Goal: Task Accomplishment & Management: Complete application form

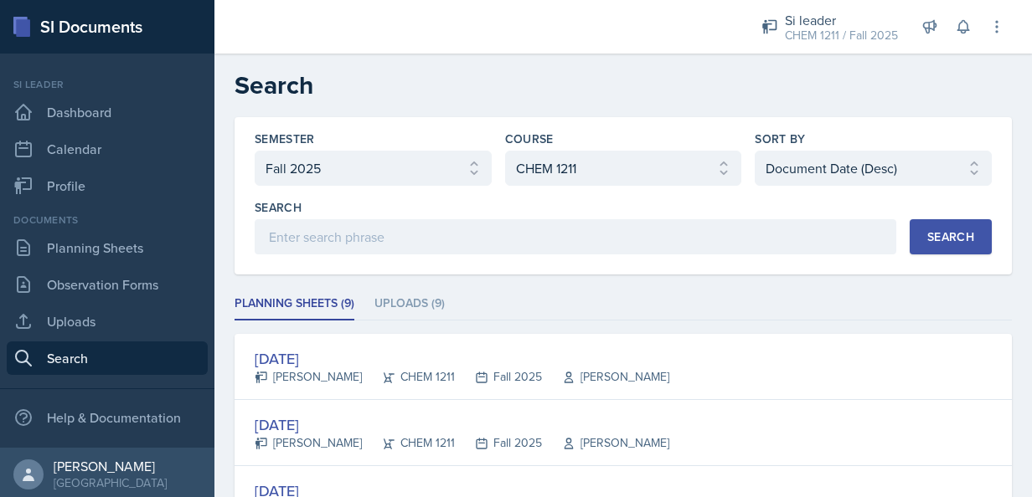
select select "2bed604d-1099-4043-b1bc-2365e8740244"
select select "3d8cb279-65cd-49af-8cf0-21e75e9e675e"
select select "3"
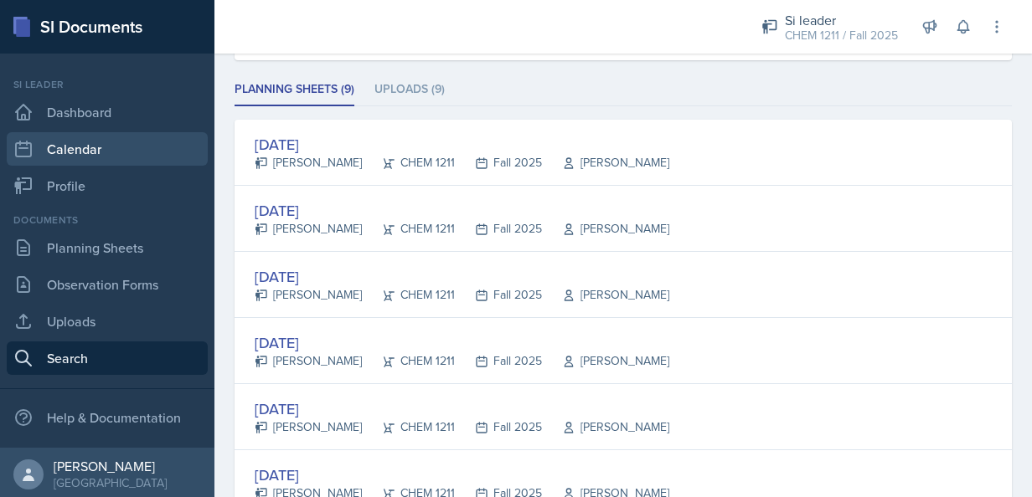
click at [71, 149] on link "Calendar" at bounding box center [107, 148] width 201 height 33
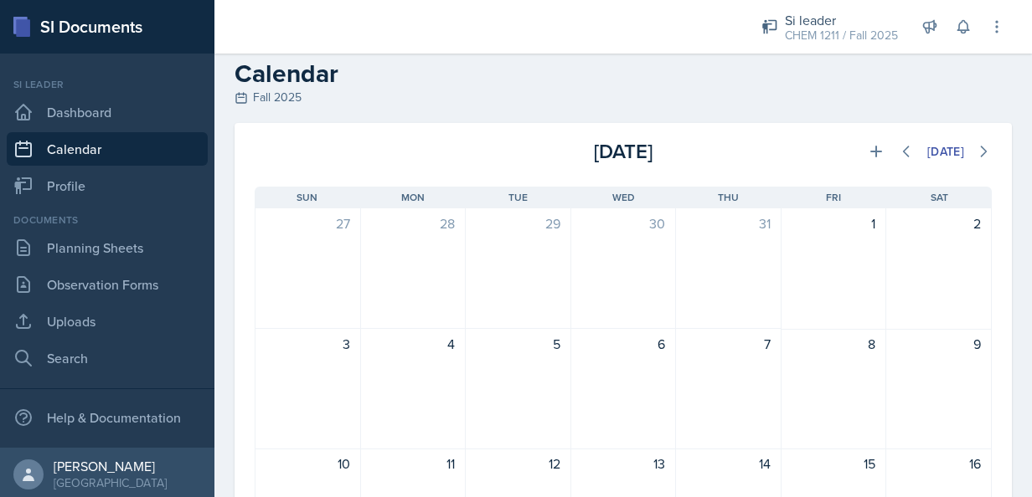
scroll to position [5, 0]
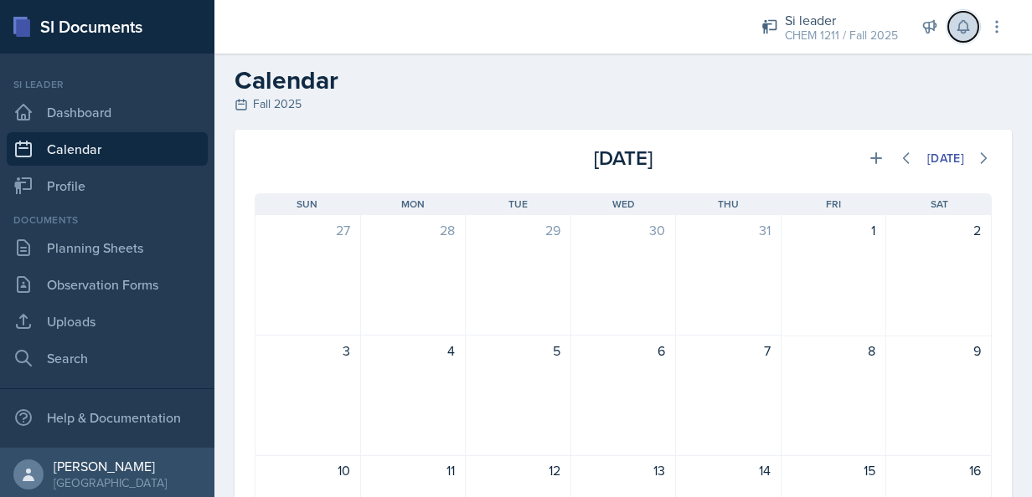
click at [966, 20] on icon at bounding box center [963, 26] width 17 height 17
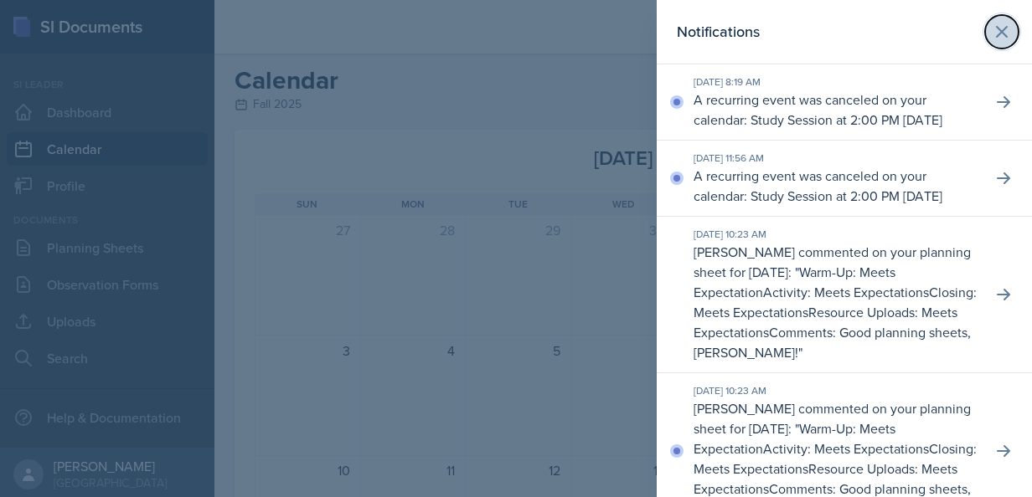
click at [992, 23] on icon at bounding box center [1002, 32] width 20 height 20
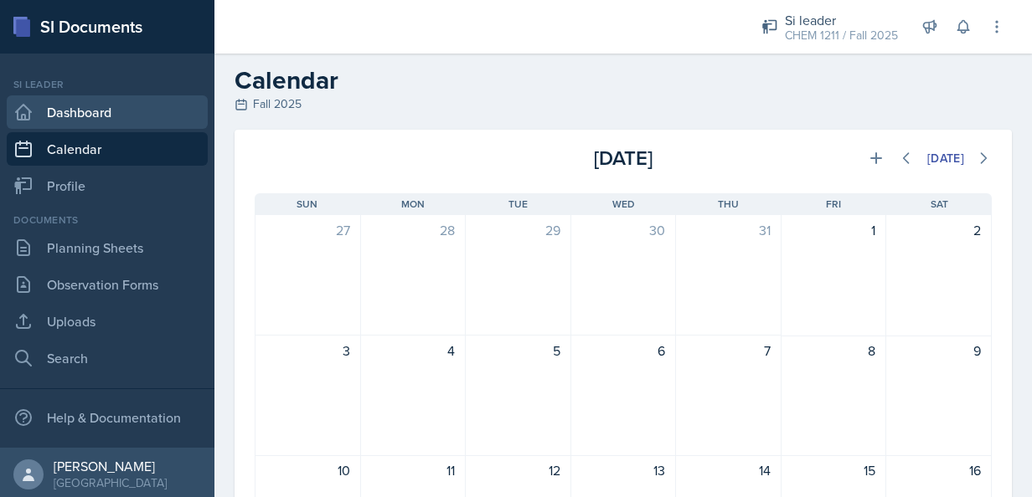
click at [116, 117] on link "Dashboard" at bounding box center [107, 111] width 201 height 33
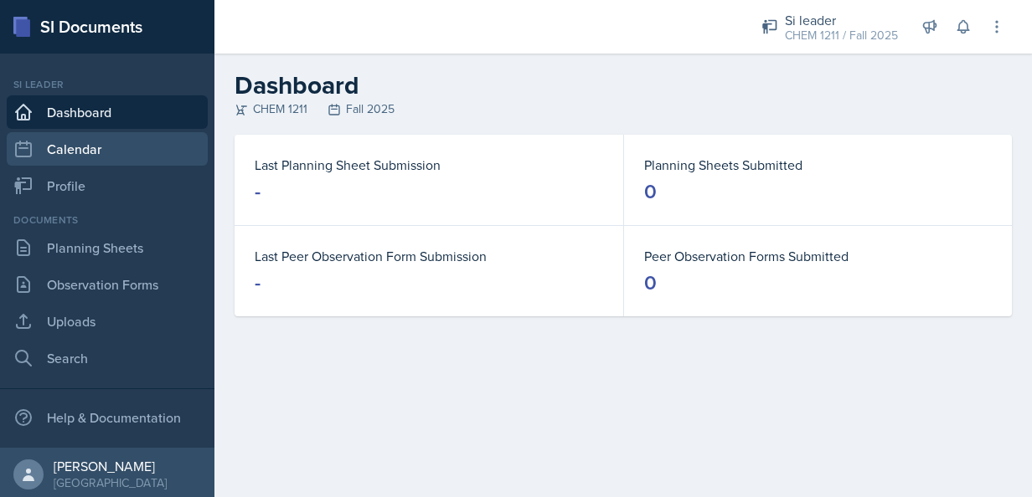
click at [98, 144] on link "Calendar" at bounding box center [107, 148] width 201 height 33
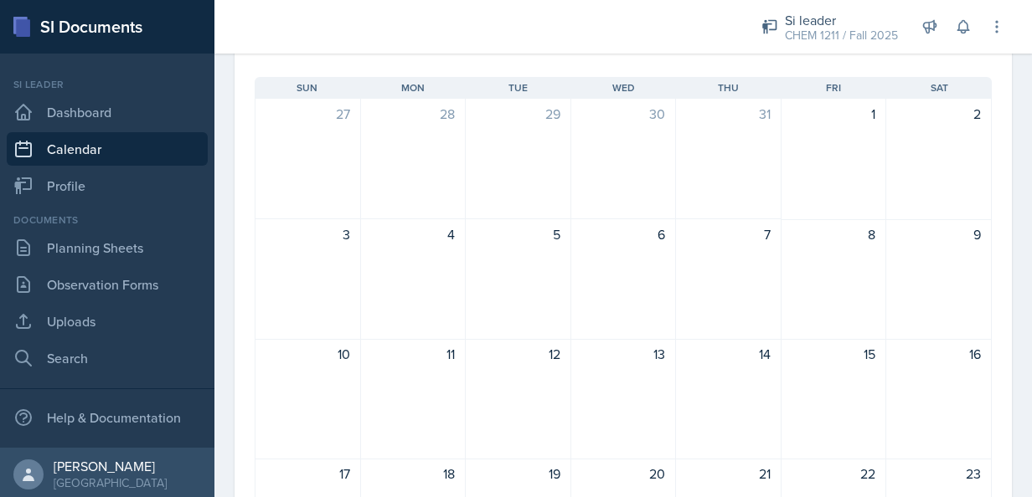
scroll to position [119, 0]
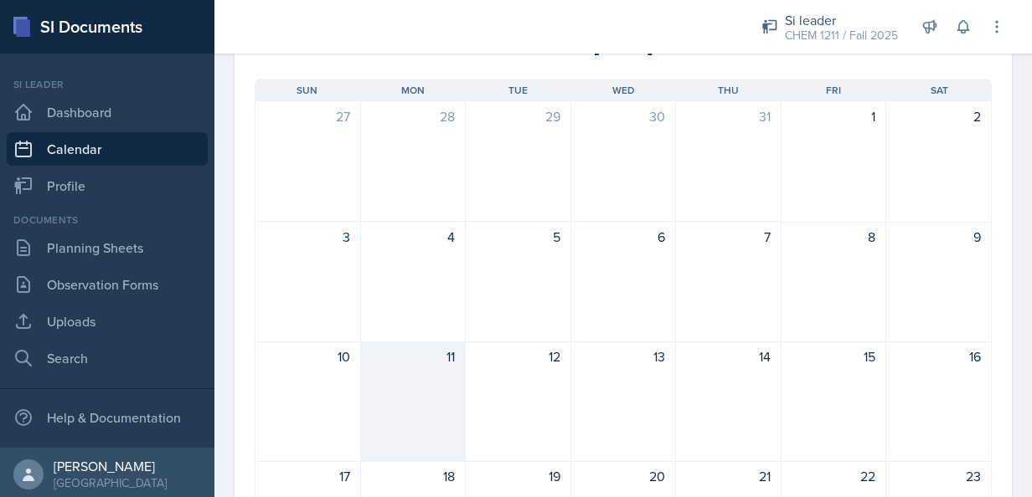
click at [450, 350] on div "11" at bounding box center [413, 357] width 85 height 20
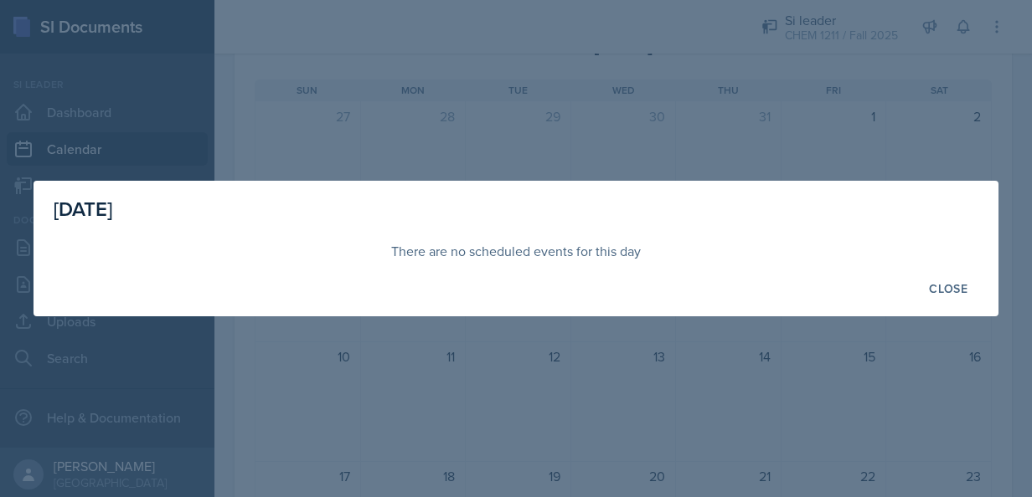
click at [863, 368] on div at bounding box center [516, 248] width 1032 height 497
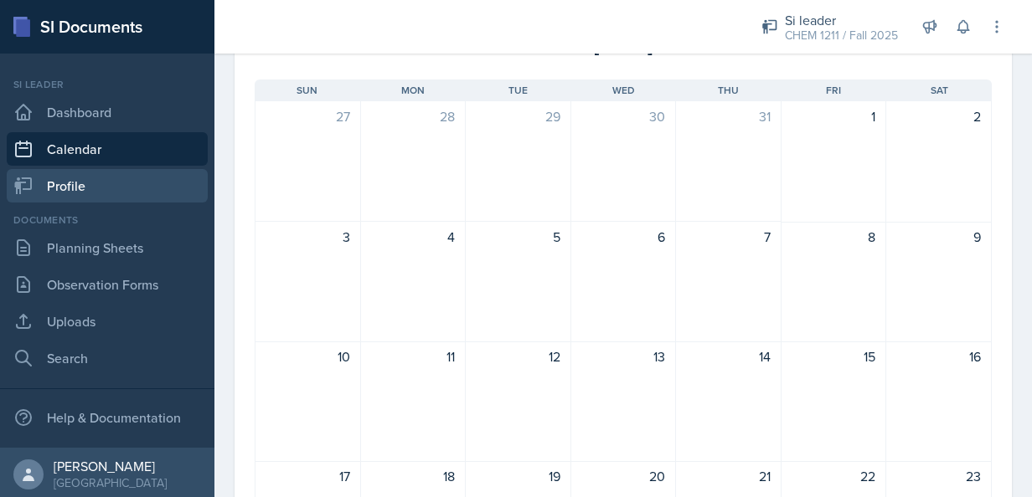
click at [122, 176] on link "Profile" at bounding box center [107, 185] width 201 height 33
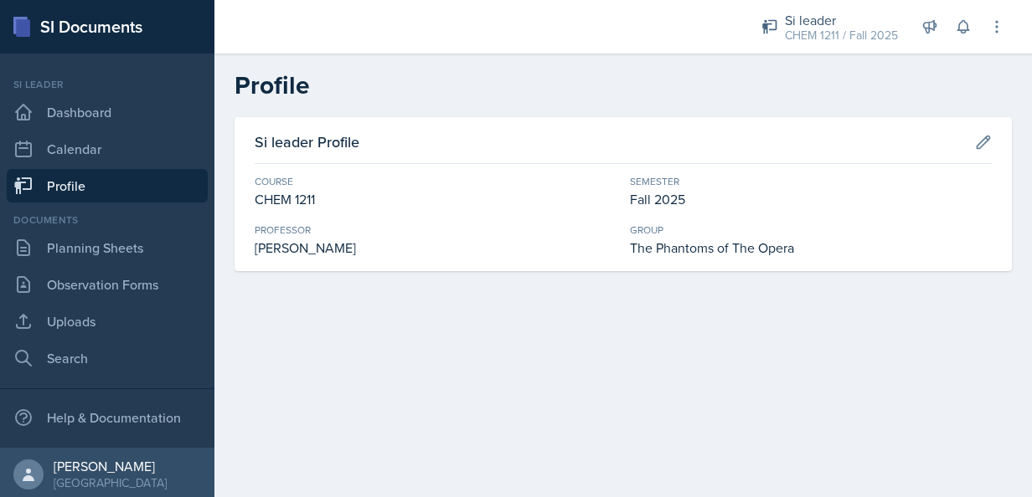
scroll to position [3, 0]
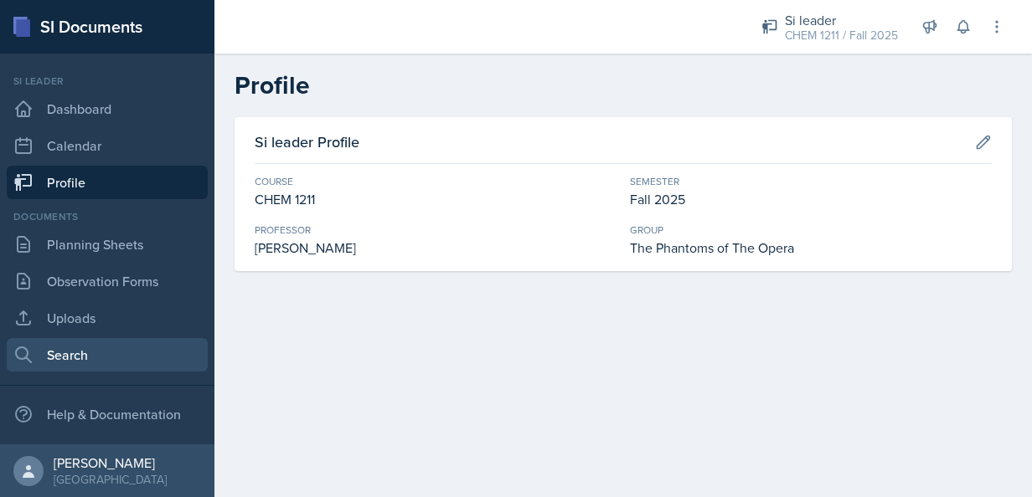
click at [71, 348] on link "Search" at bounding box center [107, 354] width 201 height 33
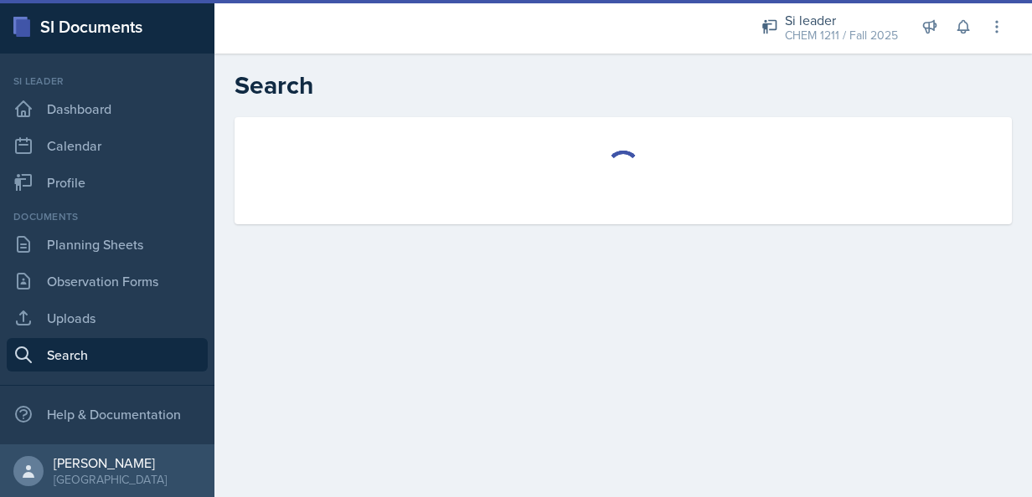
select select "all"
select select "1"
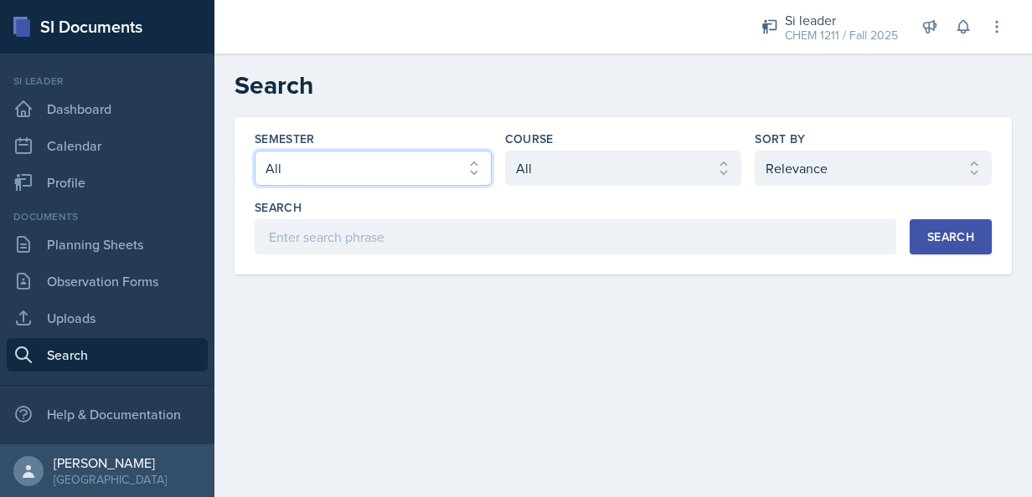
click at [374, 155] on select "Select semester All Fall 2025 Summer 2025 Spring 2025 Fall 2024 Summer 2024 Spr…" at bounding box center [373, 168] width 237 height 35
select select "2bed604d-1099-4043-b1bc-2365e8740244"
click at [255, 151] on select "Select semester All Fall 2025 Summer 2025 Spring 2025 Fall 2024 Summer 2024 Spr…" at bounding box center [373, 168] width 237 height 35
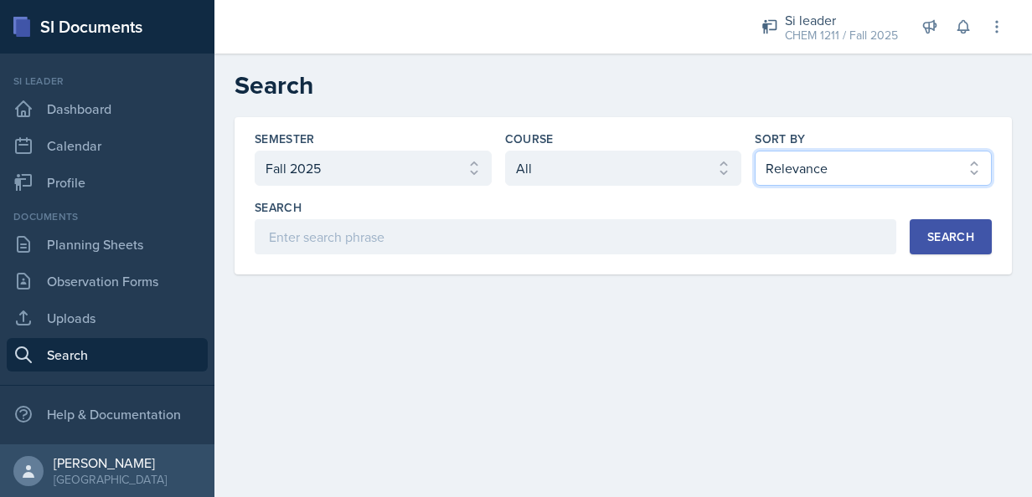
click at [893, 159] on select "Select sort by Relevance Document Date (Asc) Document Date (Desc)" at bounding box center [873, 168] width 237 height 35
select select "3"
click at [755, 151] on select "Select sort by Relevance Document Date (Asc) Document Date (Desc)" at bounding box center [873, 168] width 237 height 35
click at [949, 248] on button "Search" at bounding box center [951, 236] width 82 height 35
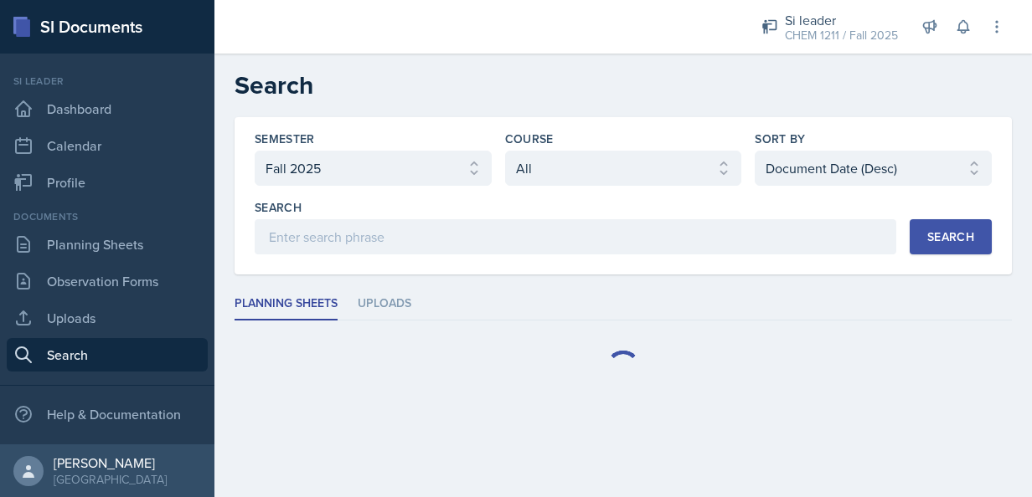
click at [471, 291] on ul "Planning Sheets Uploads" at bounding box center [622, 304] width 777 height 33
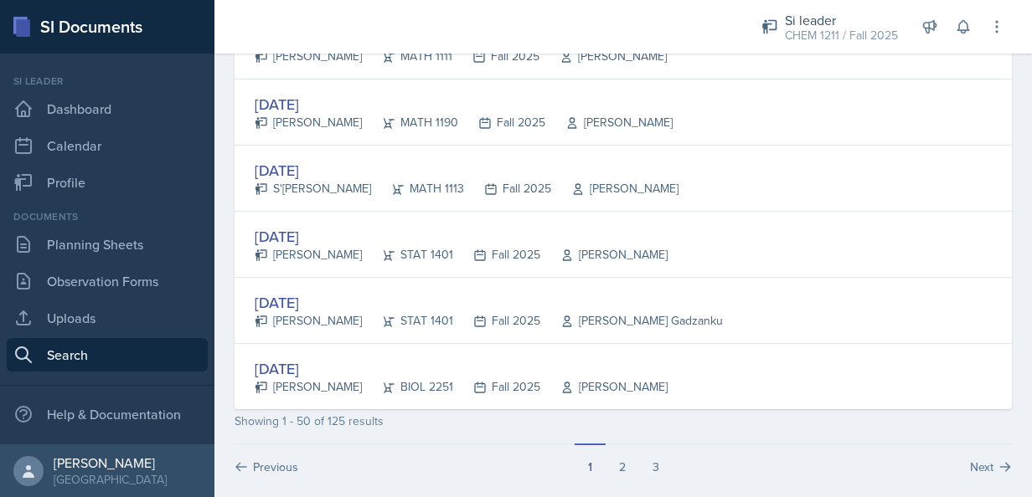
scroll to position [3234, 0]
click at [620, 441] on button "2" at bounding box center [622, 457] width 33 height 32
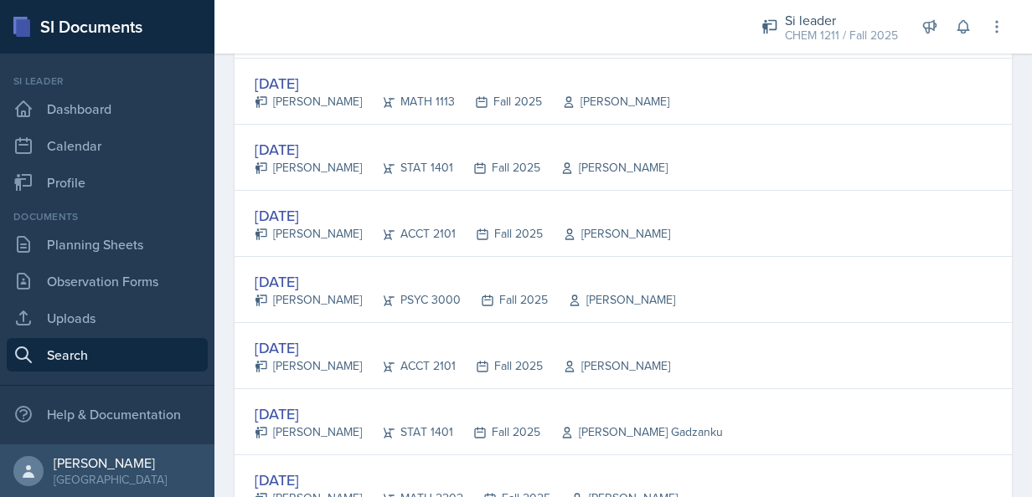
scroll to position [1090, 0]
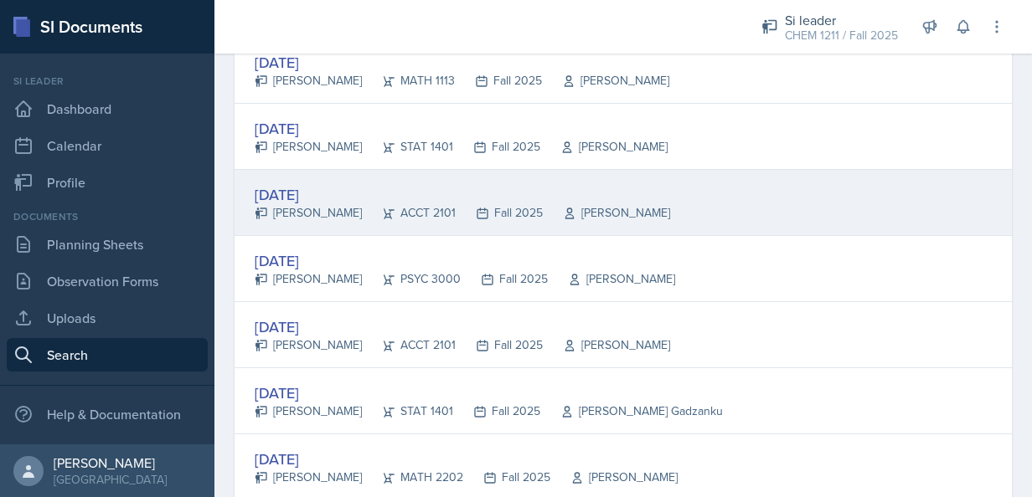
click at [318, 204] on div "[PERSON_NAME]" at bounding box center [308, 213] width 107 height 18
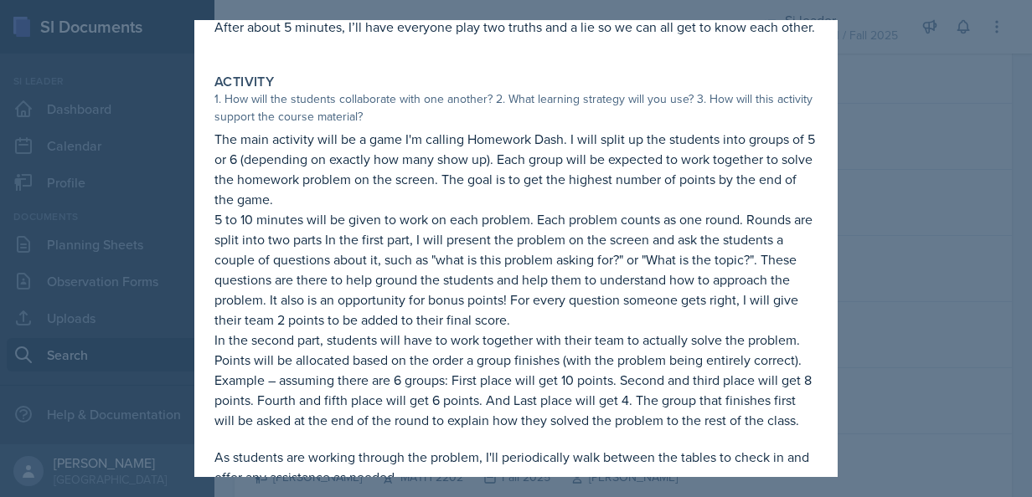
scroll to position [193, 0]
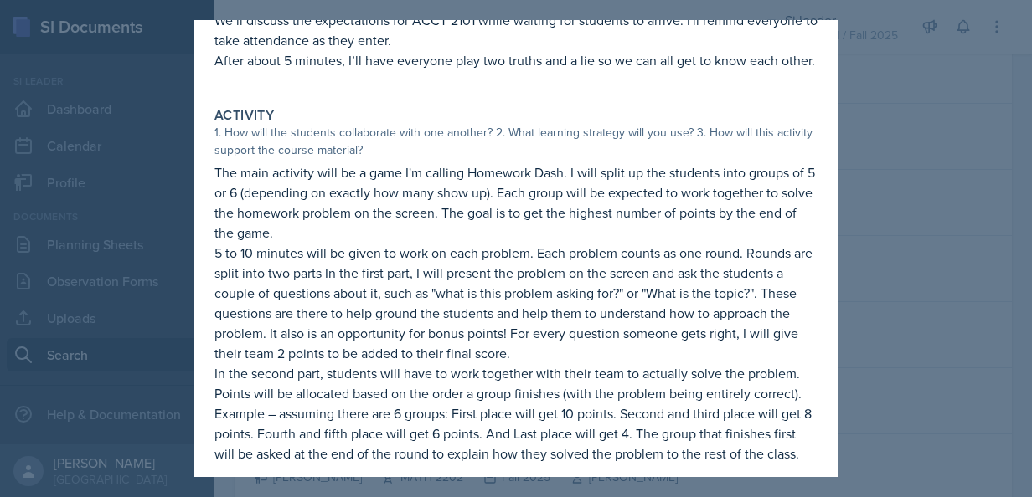
click at [871, 69] on div at bounding box center [516, 248] width 1032 height 497
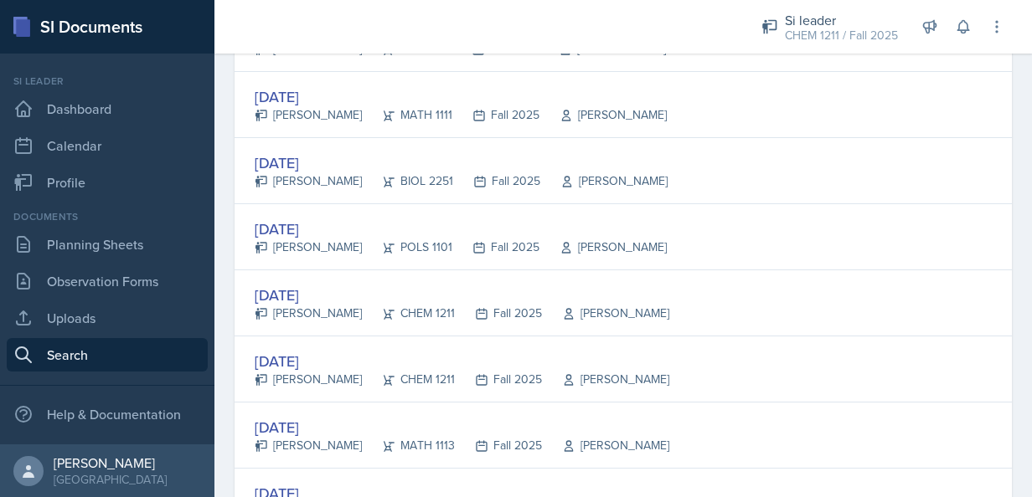
scroll to position [760, 0]
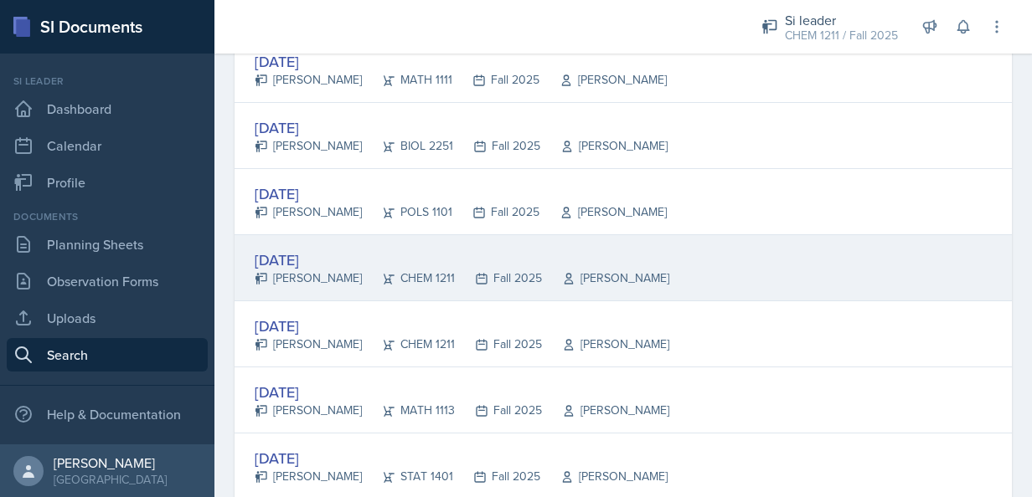
click at [307, 254] on div "[DATE]" at bounding box center [462, 260] width 415 height 23
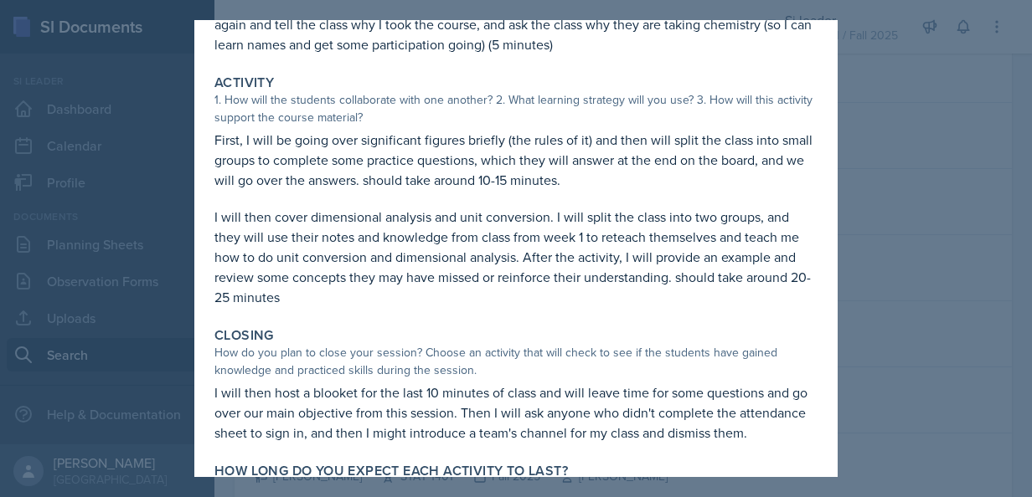
scroll to position [174, 0]
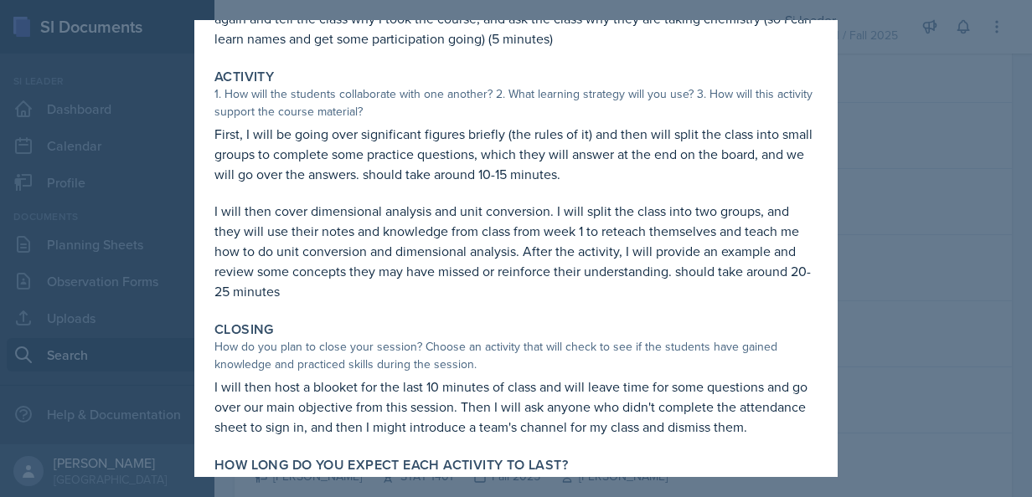
click at [937, 345] on div at bounding box center [516, 248] width 1032 height 497
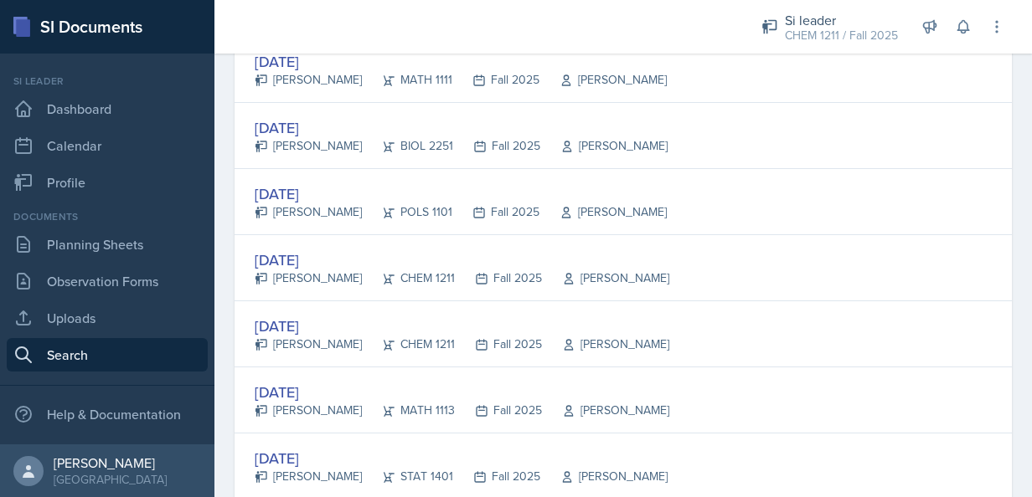
scroll to position [0, 0]
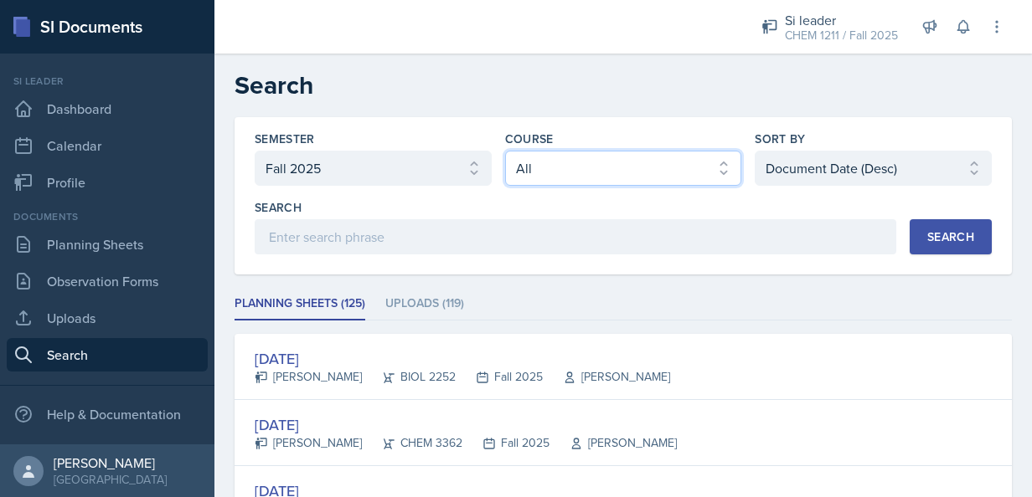
click at [565, 164] on select "Select course All ACCT 2101 ACCT 2102 ACCT 4050 ANTH 1102 ANTH 3301 ARCH 1000 A…" at bounding box center [623, 168] width 237 height 35
select select "3d8cb279-65cd-49af-8cf0-21e75e9e675e"
click at [505, 151] on select "Select course All ACCT 2101 ACCT 2102 ACCT 4050 ANTH 1102 ANTH 3301 ARCH 1000 A…" at bounding box center [623, 168] width 237 height 35
click at [910, 234] on button "Search" at bounding box center [951, 236] width 82 height 35
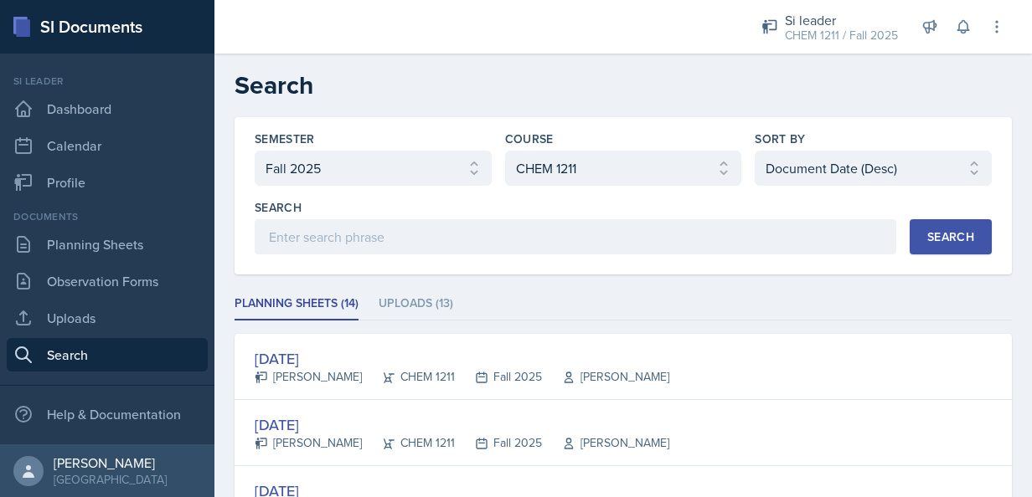
click at [510, 301] on ul "Planning Sheets (14) Uploads (13)" at bounding box center [622, 304] width 777 height 33
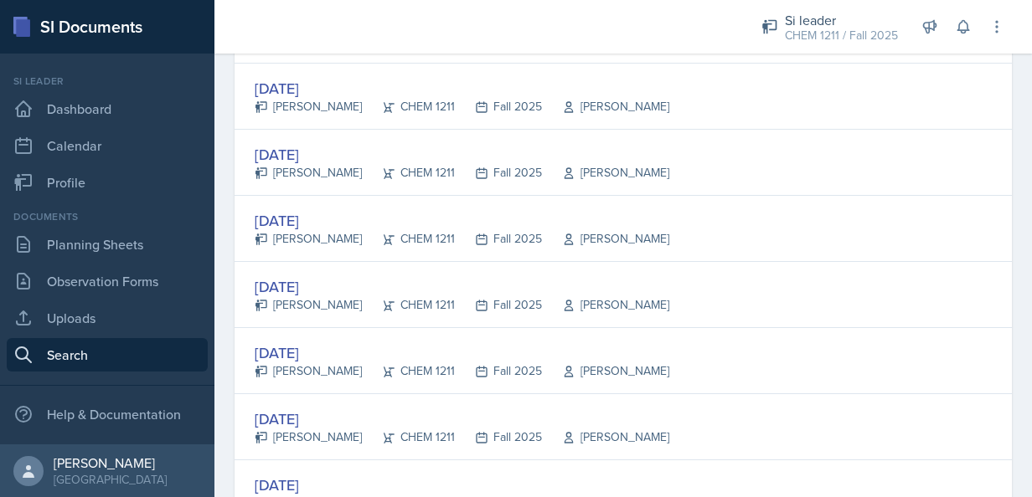
scroll to position [435, 0]
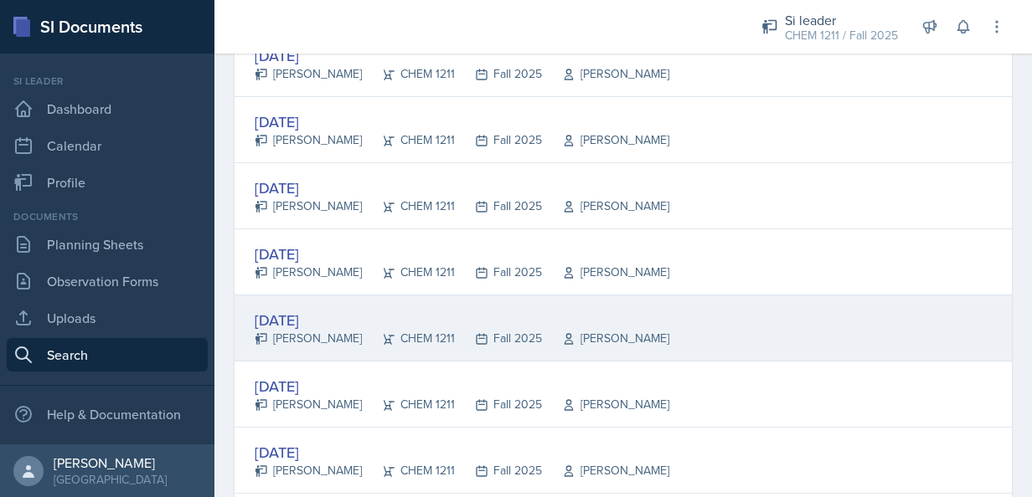
click at [327, 303] on div "[DATE] [PERSON_NAME] CHEM 1211 Fall 2025 [PERSON_NAME]" at bounding box center [622, 329] width 777 height 66
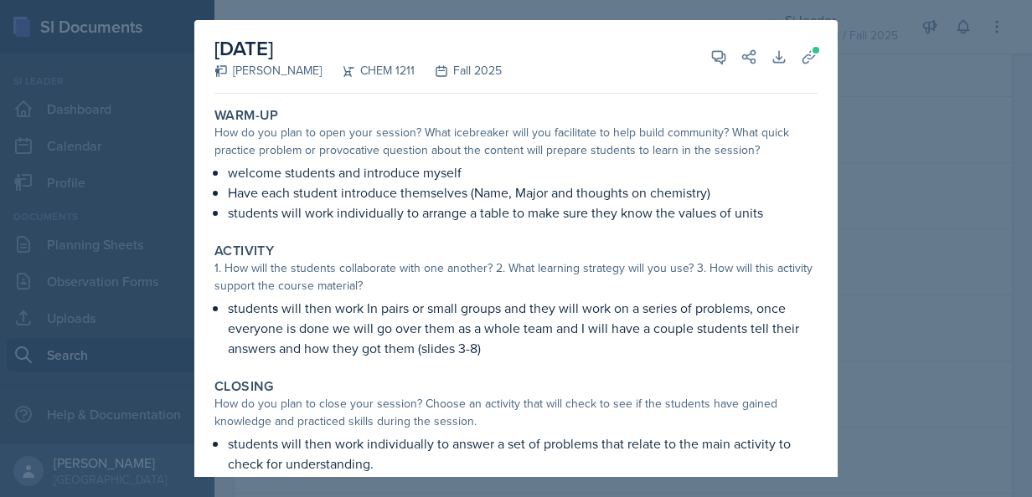
click at [666, 295] on div "Activity 1. How will the students collaborate with one another? 2. What learnin…" at bounding box center [516, 300] width 616 height 129
click at [811, 52] on span at bounding box center [816, 50] width 10 height 10
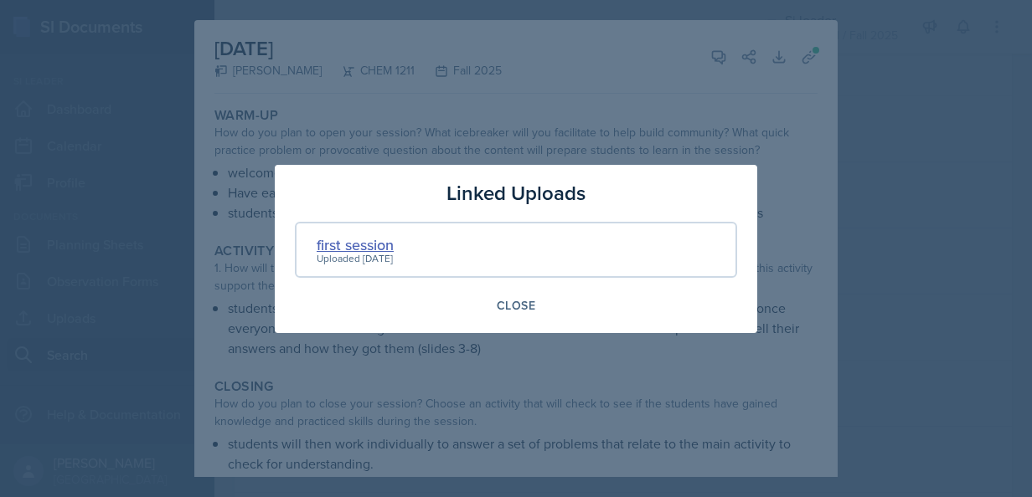
click at [364, 242] on div "first session" at bounding box center [355, 245] width 77 height 23
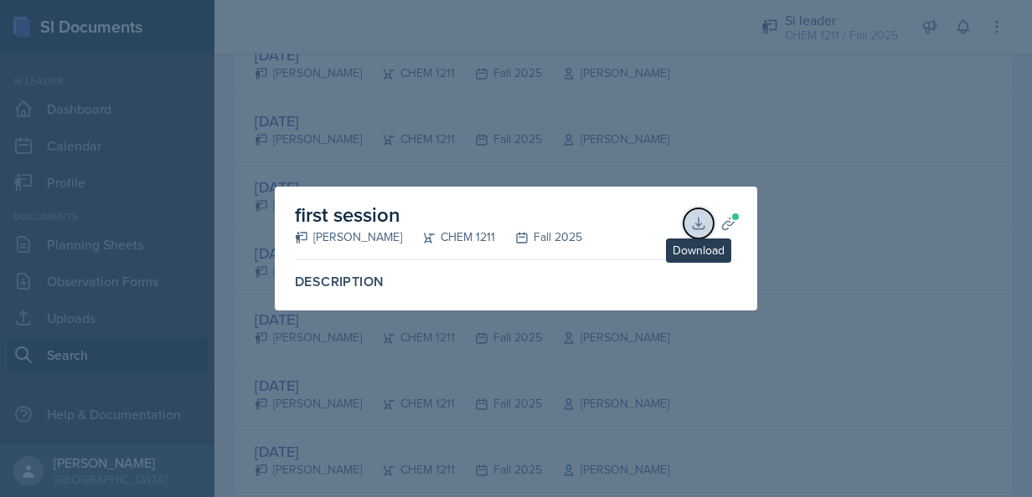
click at [693, 216] on icon at bounding box center [698, 223] width 17 height 17
click at [853, 204] on div at bounding box center [516, 248] width 1032 height 497
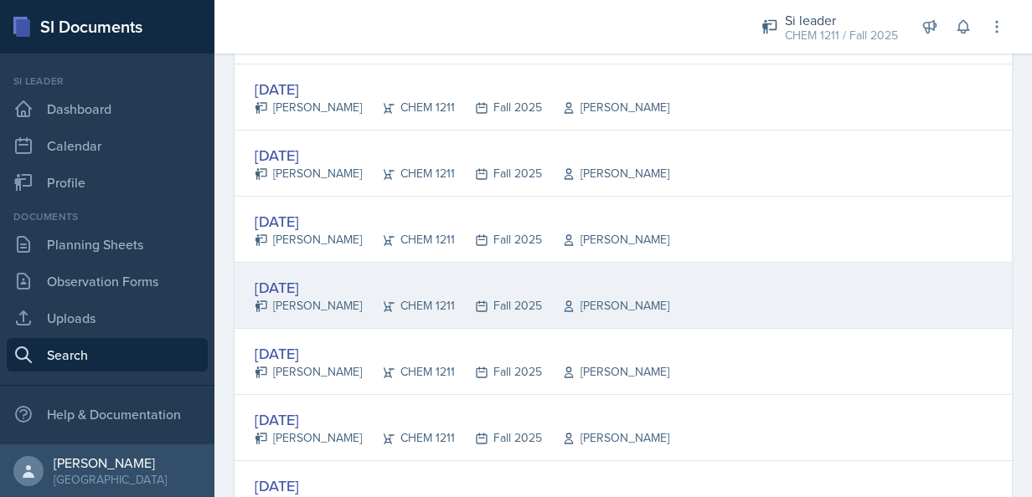
scroll to position [368, 0]
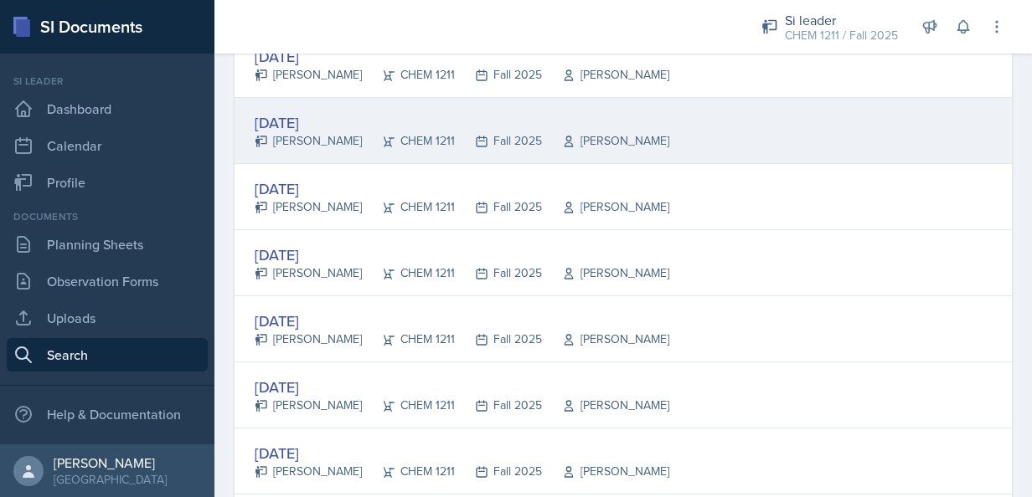
click at [268, 105] on div "[DATE] [PERSON_NAME] CHEM 1211 Fall 2025 [PERSON_NAME]" at bounding box center [622, 131] width 777 height 66
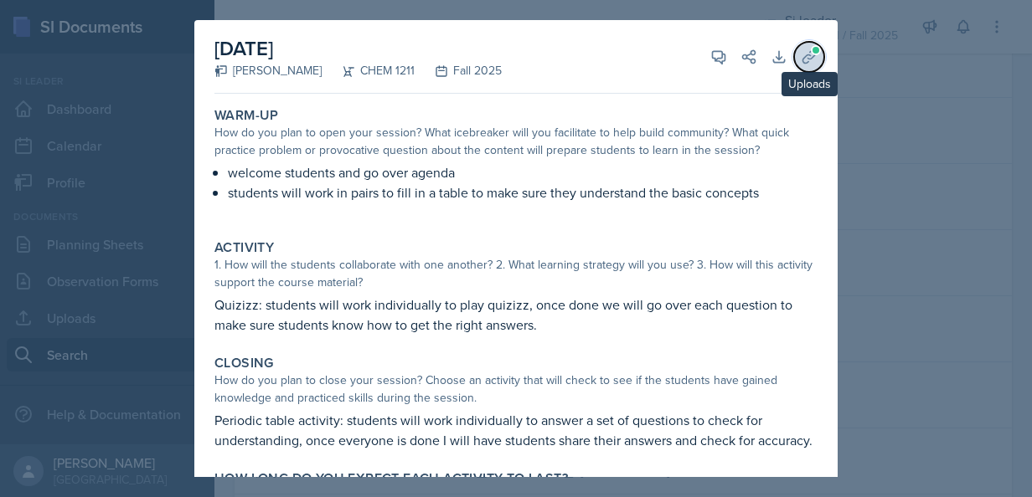
click at [801, 57] on icon at bounding box center [809, 57] width 17 height 17
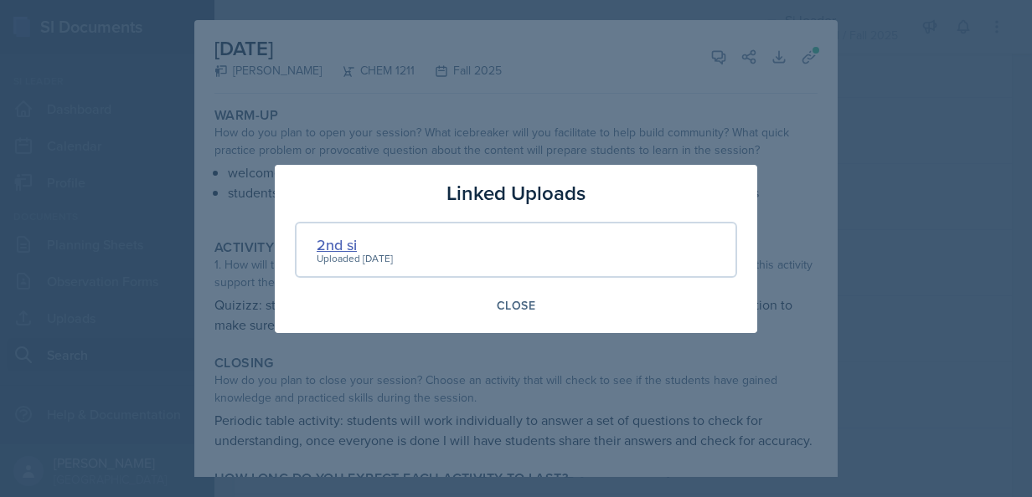
click at [352, 236] on div "2nd si" at bounding box center [355, 245] width 76 height 23
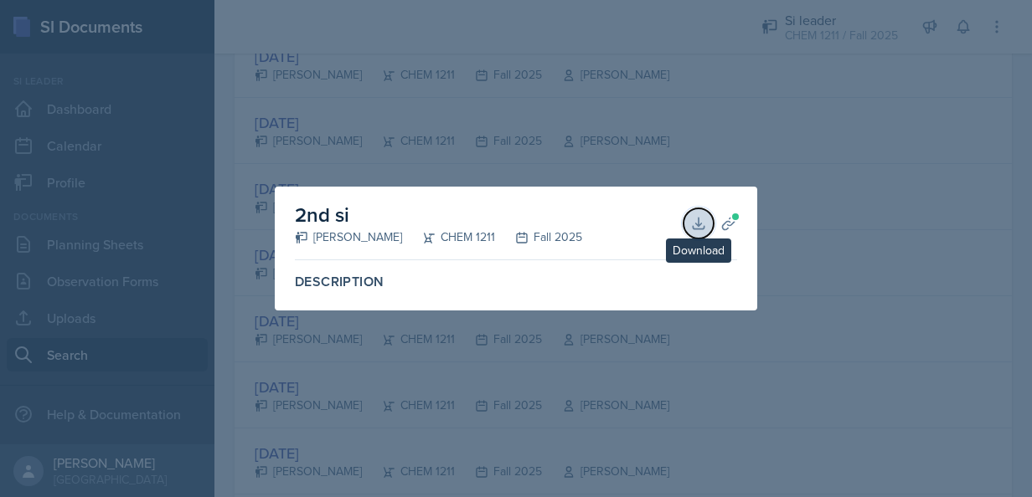
click at [698, 218] on icon at bounding box center [698, 223] width 11 height 11
click at [556, 394] on div at bounding box center [516, 248] width 1032 height 497
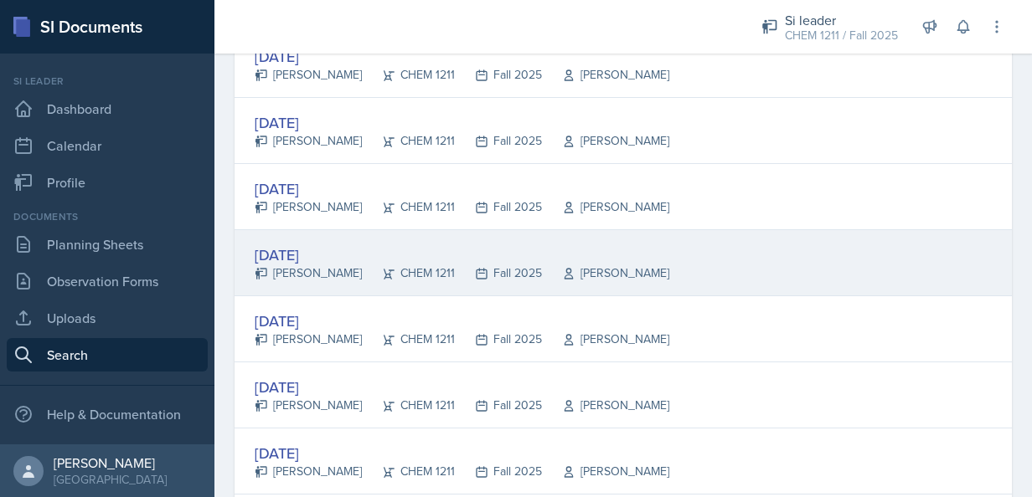
click at [316, 260] on div "[DATE]" at bounding box center [462, 255] width 415 height 23
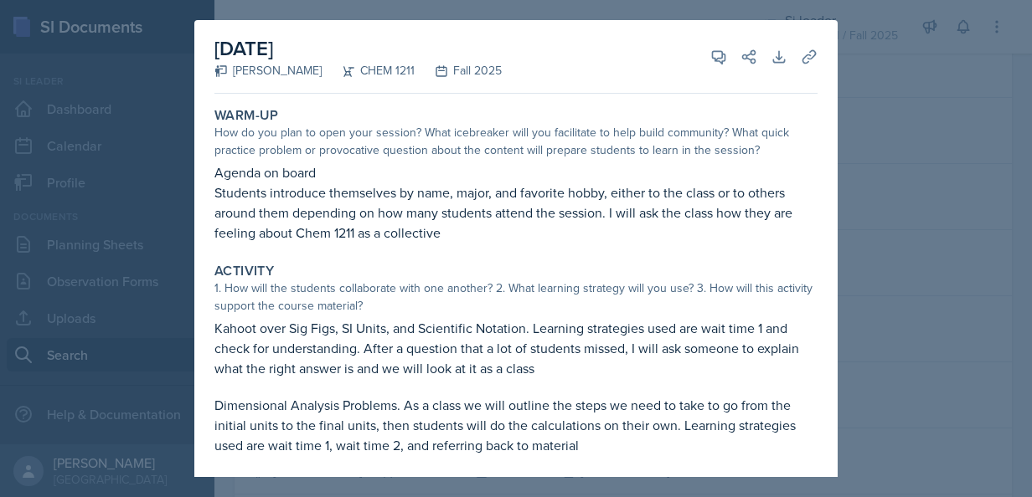
click at [528, 261] on div "Activity 1. How will the students collaborate with one another? 2. What learnin…" at bounding box center [516, 359] width 616 height 206
click at [548, 276] on div "Activity" at bounding box center [515, 271] width 603 height 17
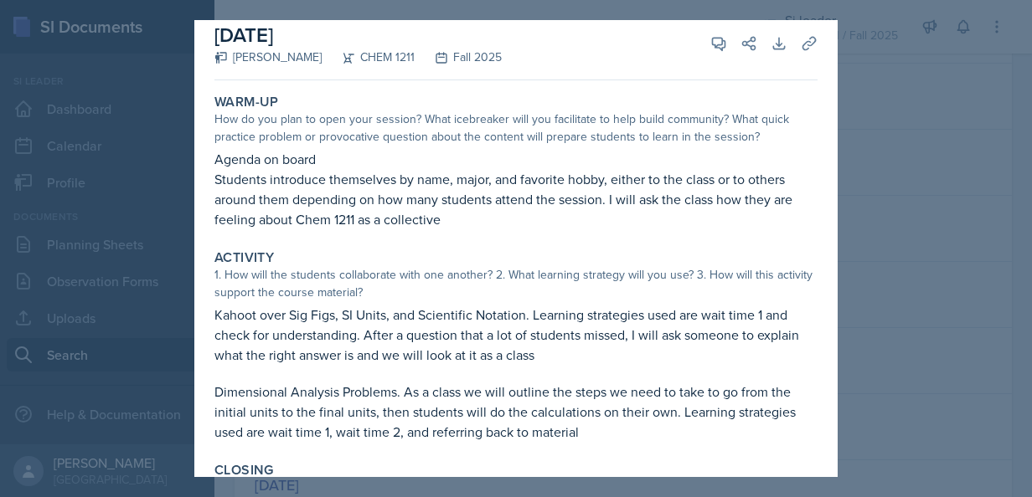
scroll to position [0, 0]
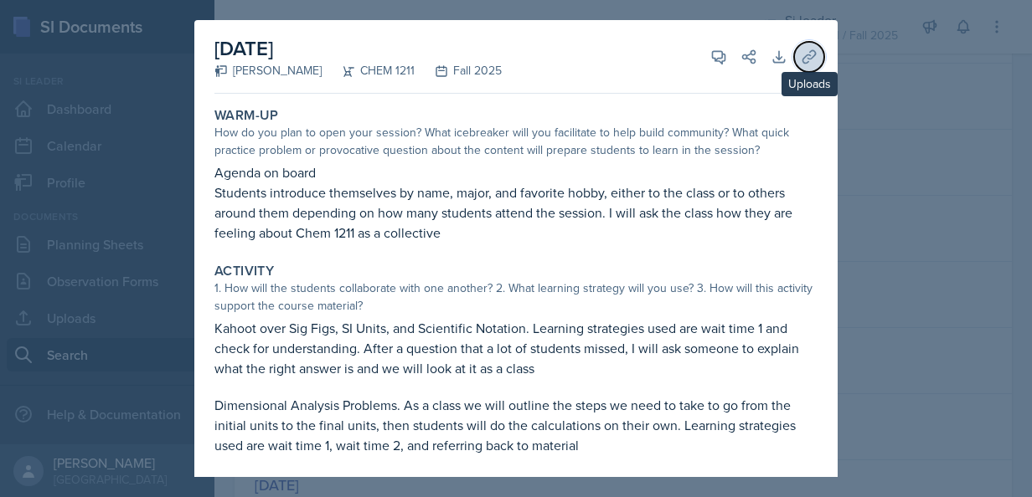
click at [802, 54] on icon at bounding box center [808, 56] width 13 height 13
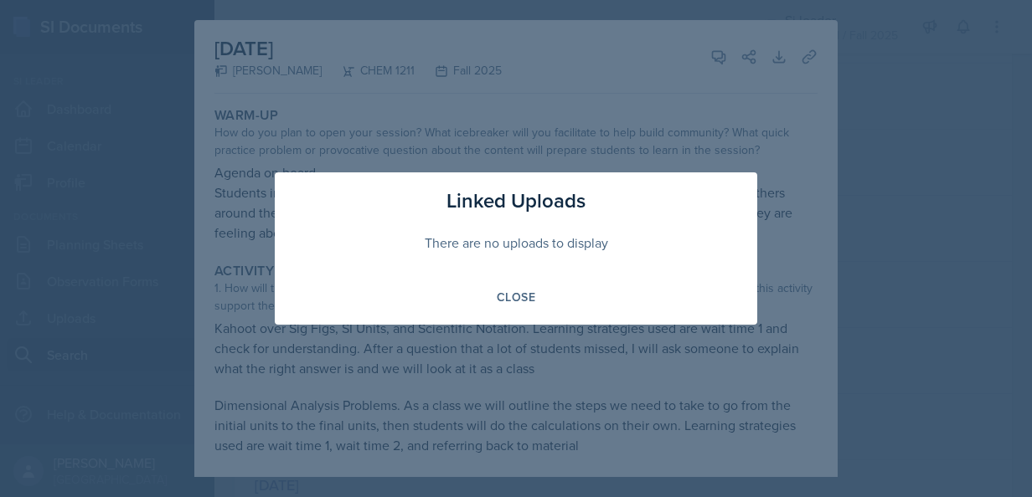
click at [903, 206] on div at bounding box center [516, 248] width 1032 height 497
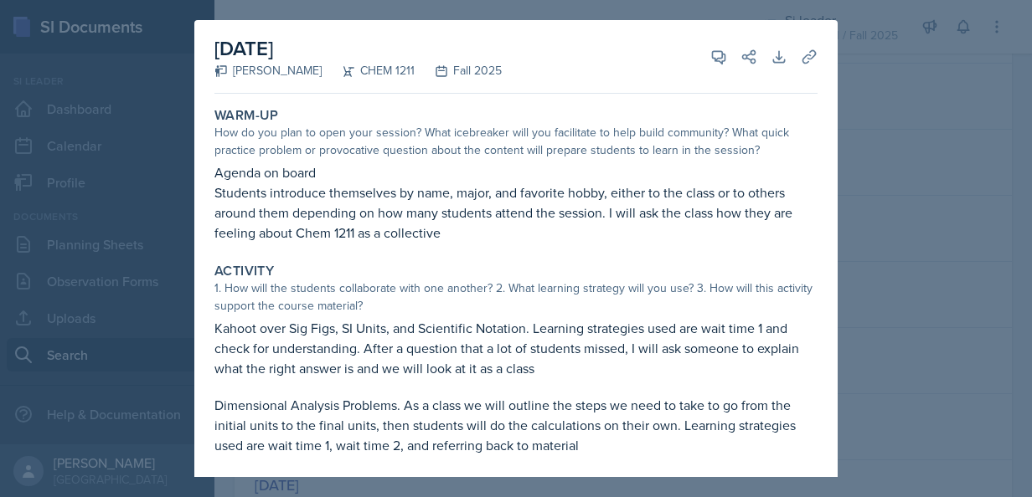
click at [903, 206] on div at bounding box center [516, 248] width 1032 height 497
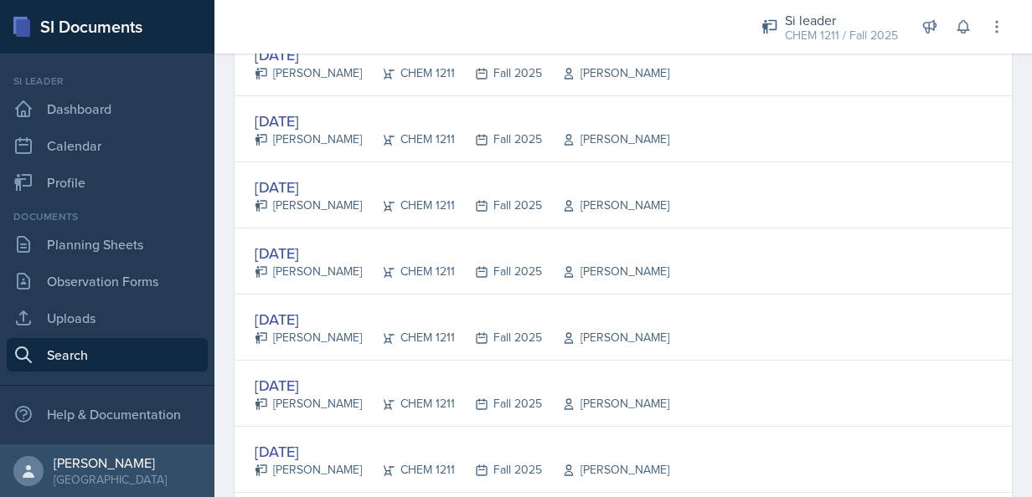
scroll to position [368, 0]
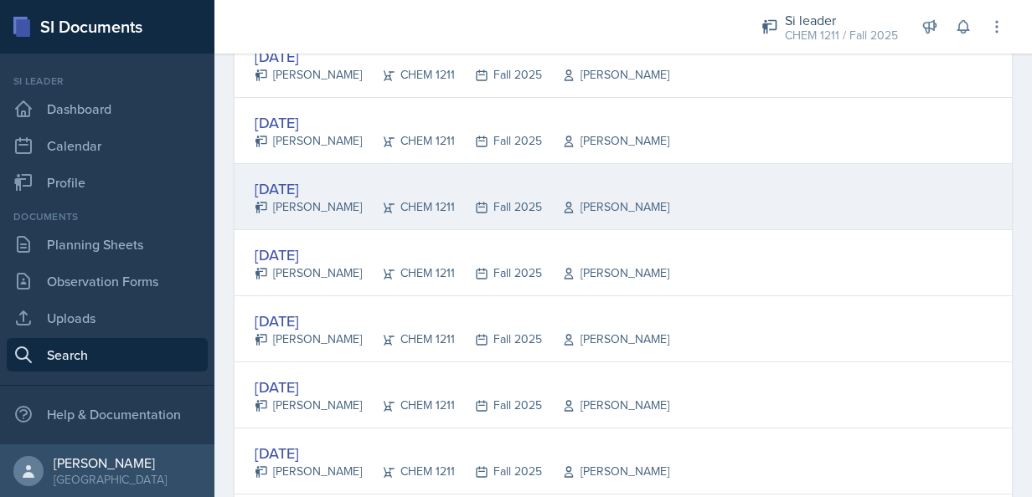
click at [276, 194] on div "[DATE]" at bounding box center [462, 189] width 415 height 23
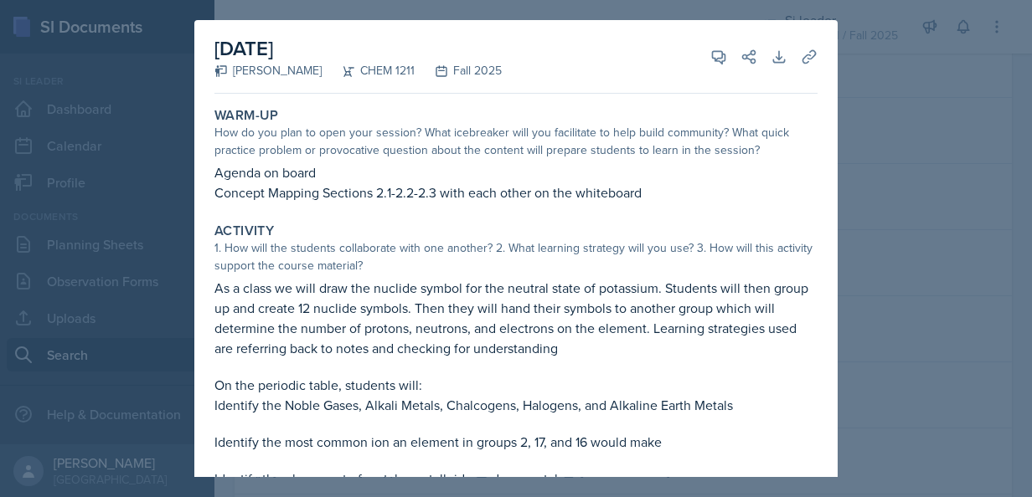
click at [869, 262] on div at bounding box center [516, 248] width 1032 height 497
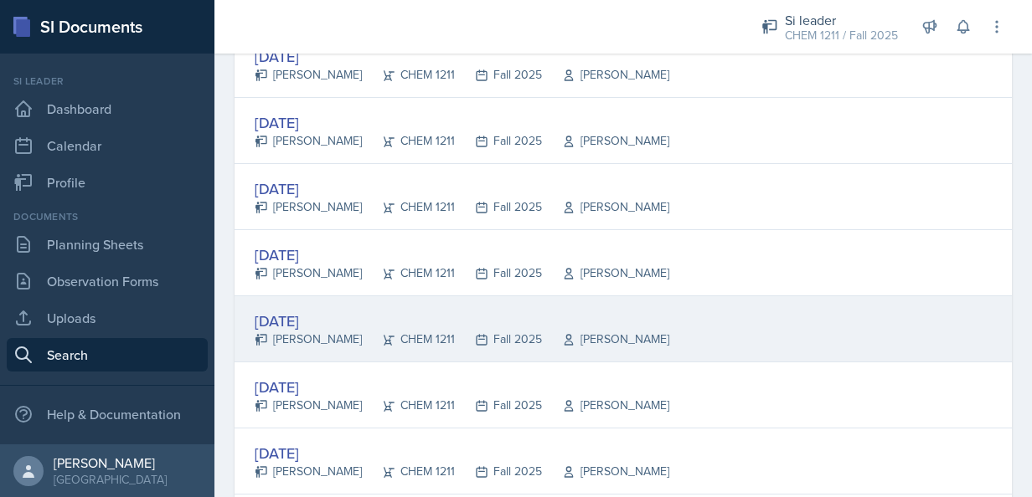
click at [312, 310] on div "[DATE]" at bounding box center [462, 321] width 415 height 23
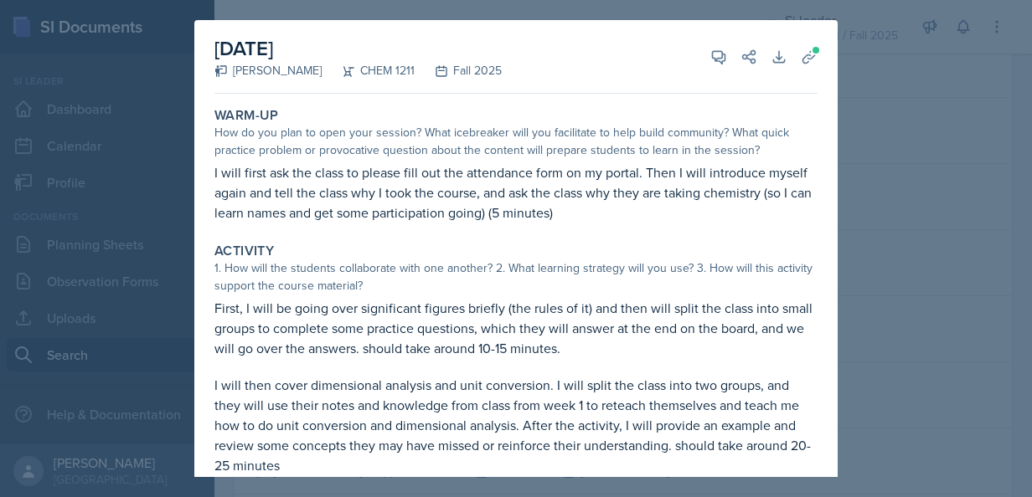
click at [672, 188] on p "I will first ask the class to please fill out the attendance form on my portal.…" at bounding box center [515, 192] width 603 height 60
click at [781, 63] on div "Download Uploads" at bounding box center [787, 57] width 60 height 17
click at [801, 54] on icon at bounding box center [809, 57] width 17 height 17
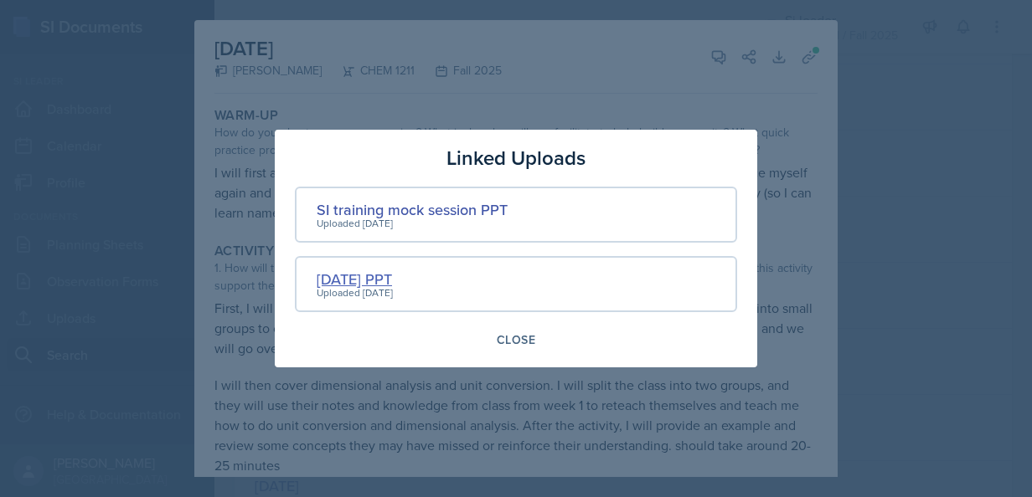
click at [392, 281] on div "[DATE] PPT" at bounding box center [355, 279] width 76 height 23
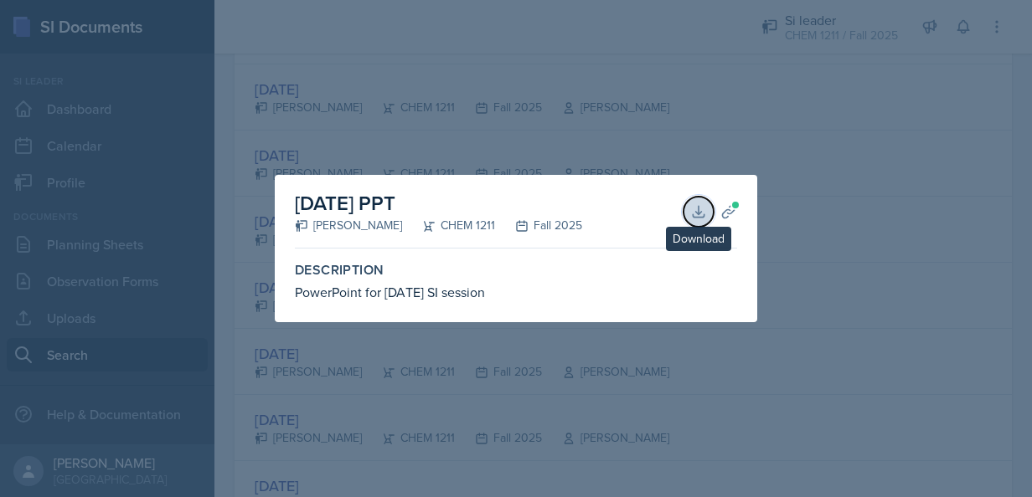
click at [701, 204] on icon at bounding box center [698, 212] width 17 height 17
click at [965, 403] on div at bounding box center [516, 248] width 1032 height 497
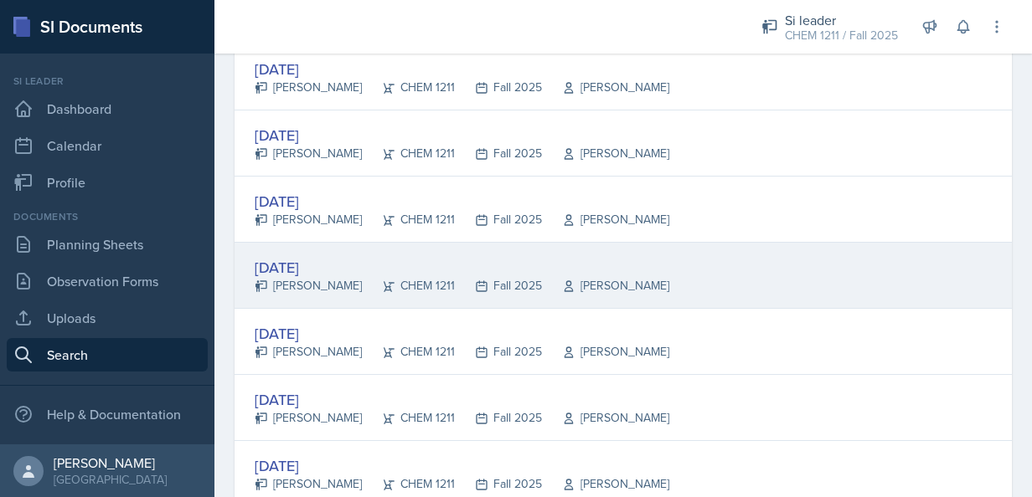
scroll to position [335, 0]
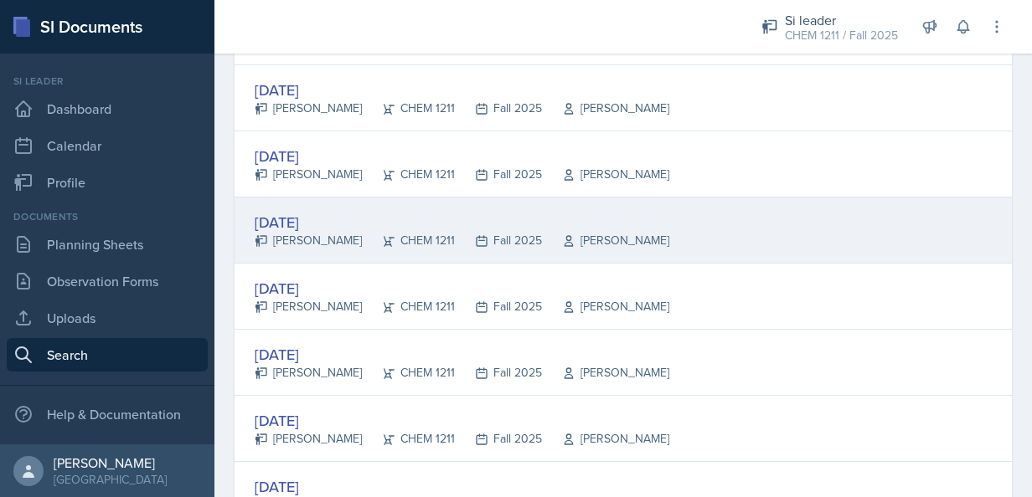
click at [306, 220] on div "[DATE]" at bounding box center [462, 222] width 415 height 23
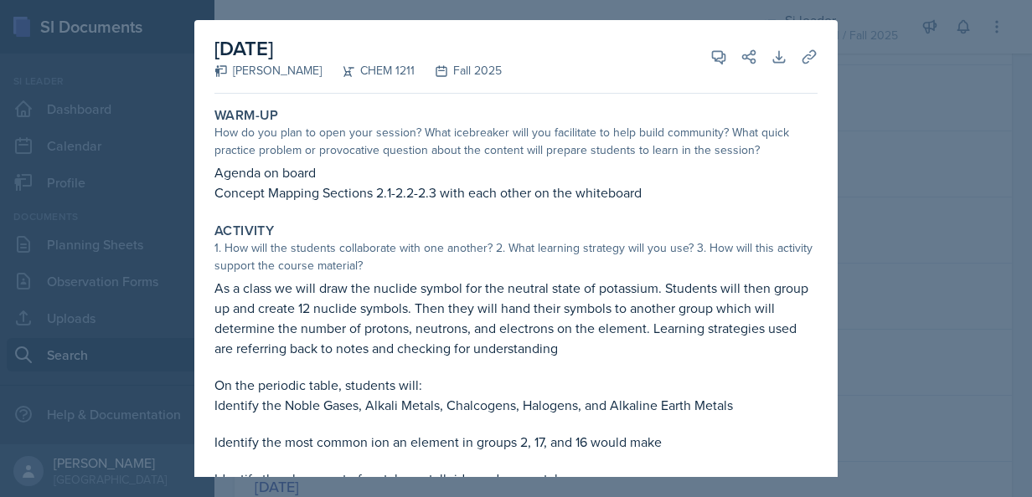
click at [891, 205] on div at bounding box center [516, 248] width 1032 height 497
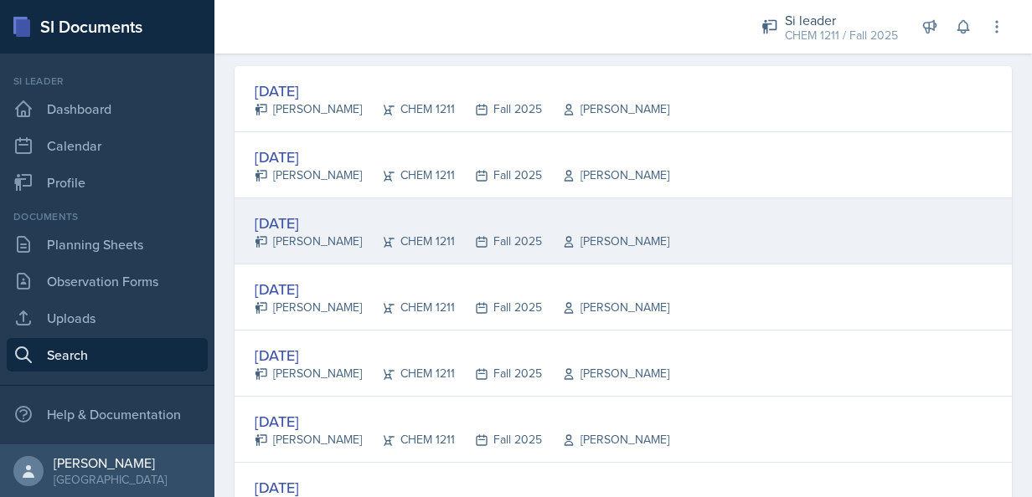
scroll to position [234, 0]
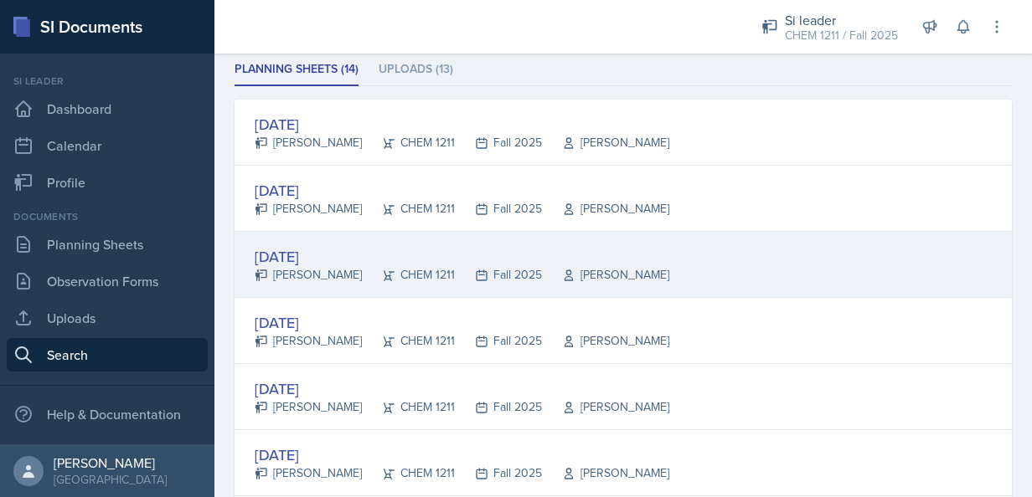
click at [296, 259] on div "[DATE]" at bounding box center [462, 256] width 415 height 23
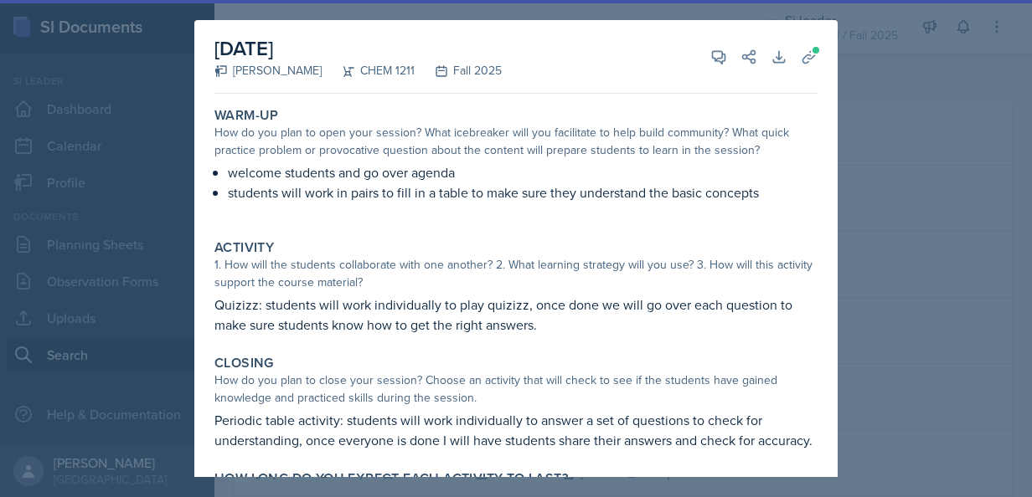
click at [605, 248] on div "Activity" at bounding box center [515, 248] width 603 height 17
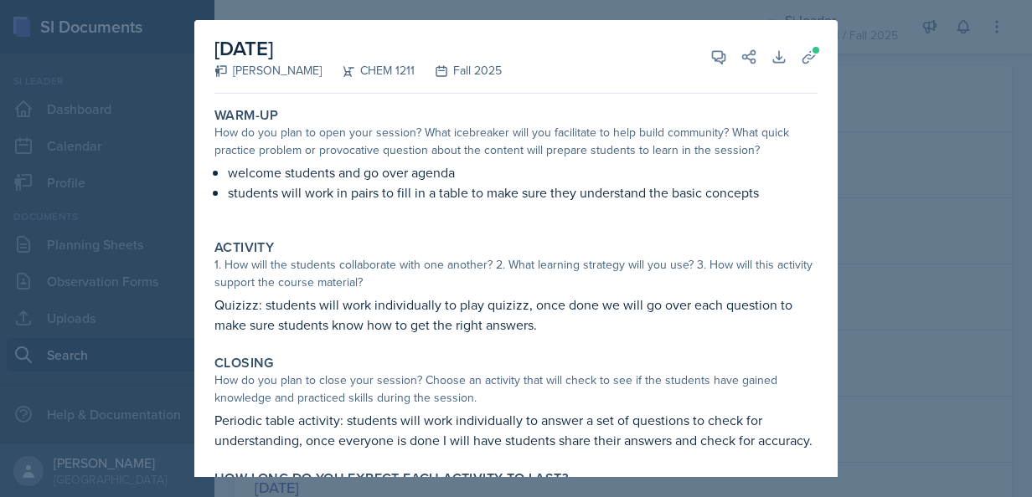
scroll to position [301, 0]
click at [854, 195] on div at bounding box center [516, 248] width 1032 height 497
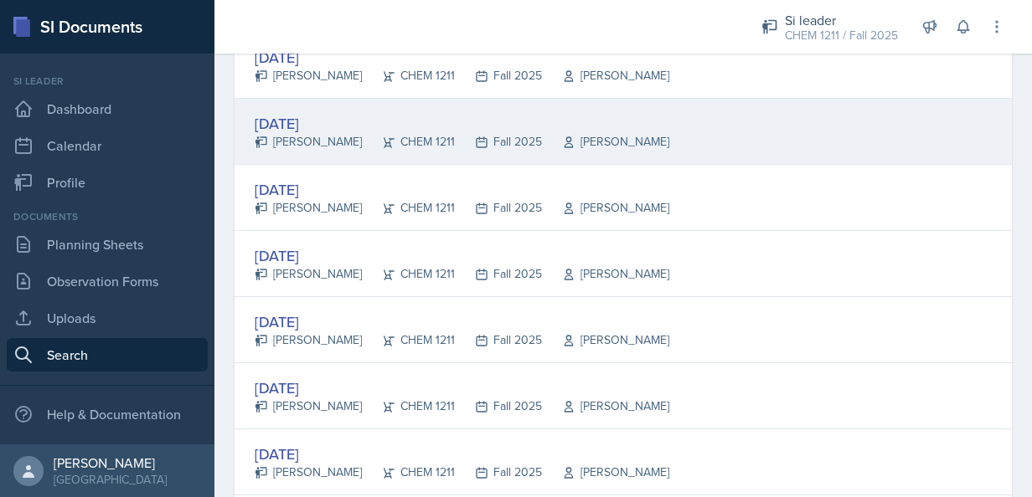
click at [332, 123] on div "[DATE]" at bounding box center [462, 123] width 415 height 23
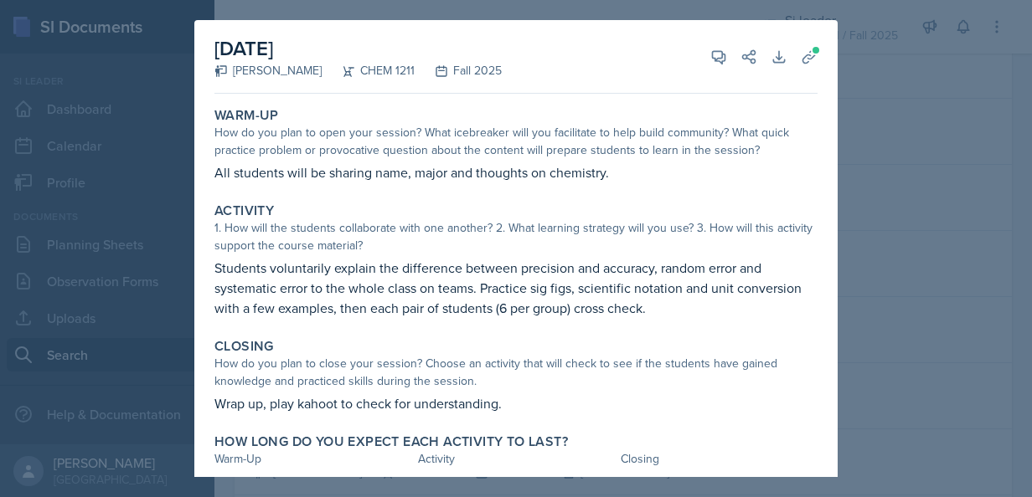
click at [456, 259] on p "Students voluntarily explain the difference between precision and accuracy, ran…" at bounding box center [515, 288] width 603 height 60
click at [585, 334] on div "Closing How do you plan to close your session? Choose an activity that will che…" at bounding box center [516, 376] width 616 height 89
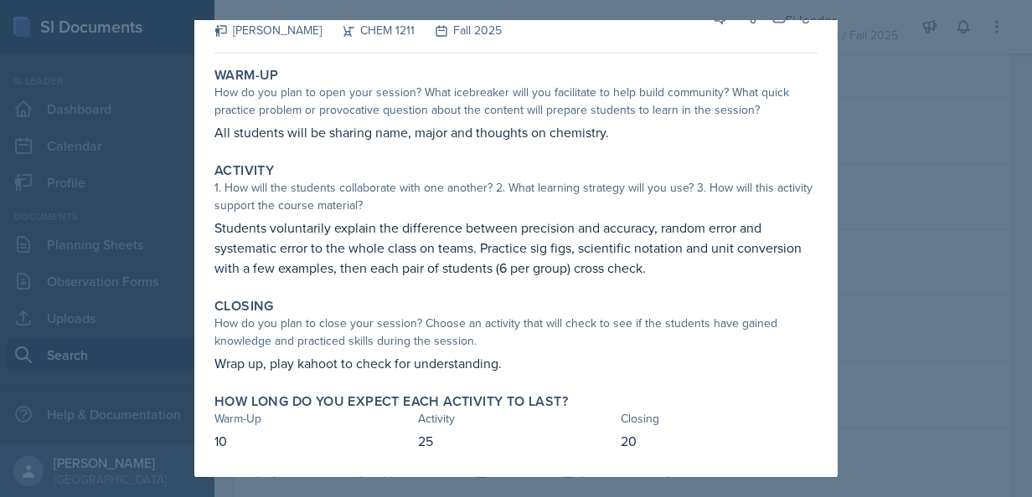
scroll to position [0, 0]
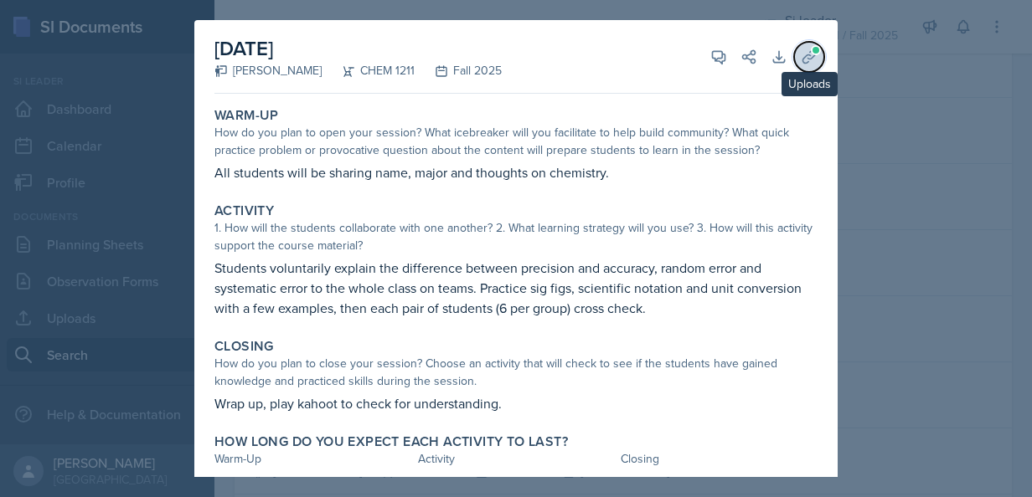
click at [811, 50] on span at bounding box center [816, 50] width 10 height 10
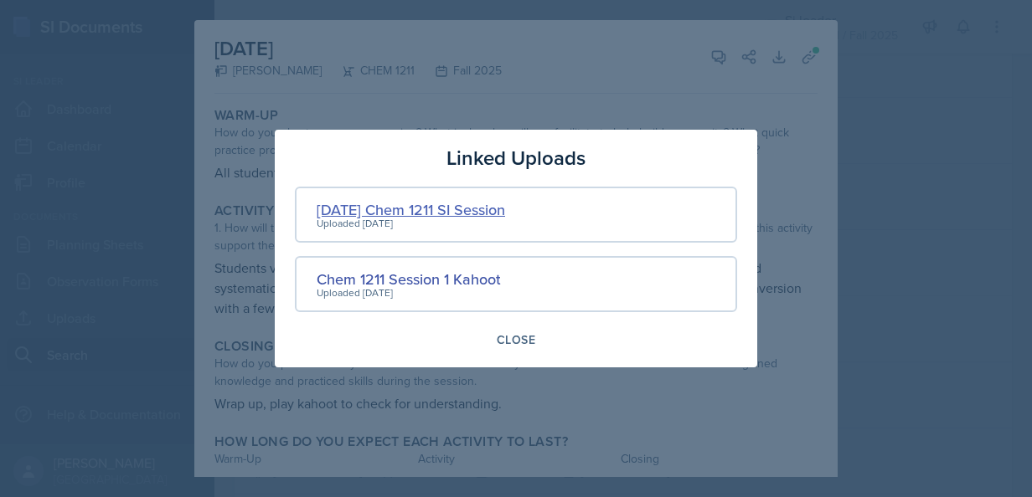
click at [441, 208] on div "[DATE] Chem 1211 SI Session" at bounding box center [411, 209] width 188 height 23
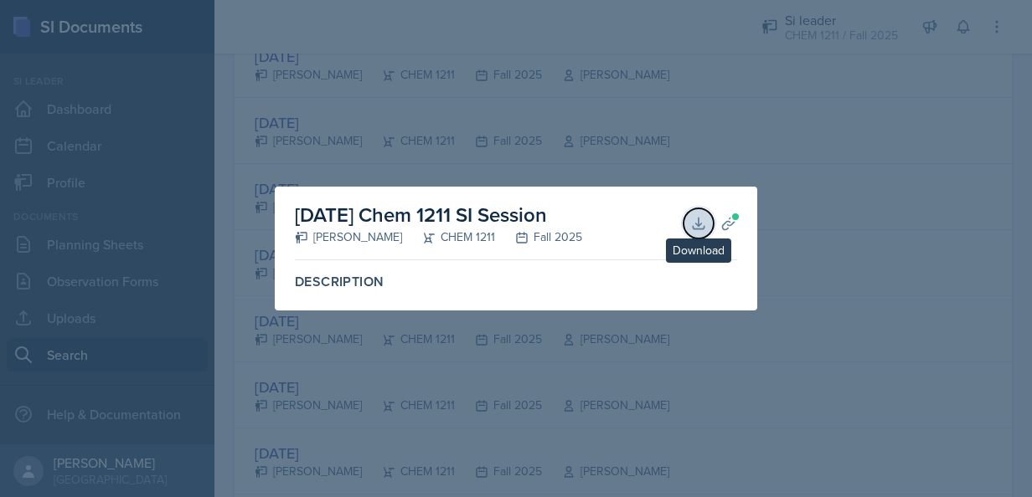
click at [697, 226] on icon at bounding box center [698, 223] width 17 height 17
click at [424, 367] on div at bounding box center [516, 248] width 1032 height 497
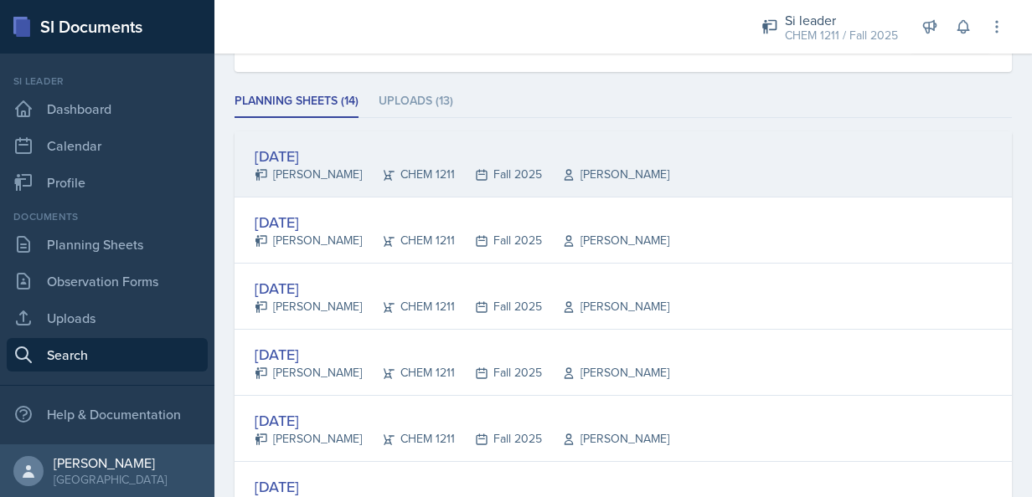
scroll to position [201, 0]
click at [305, 176] on div "[PERSON_NAME]" at bounding box center [308, 176] width 107 height 18
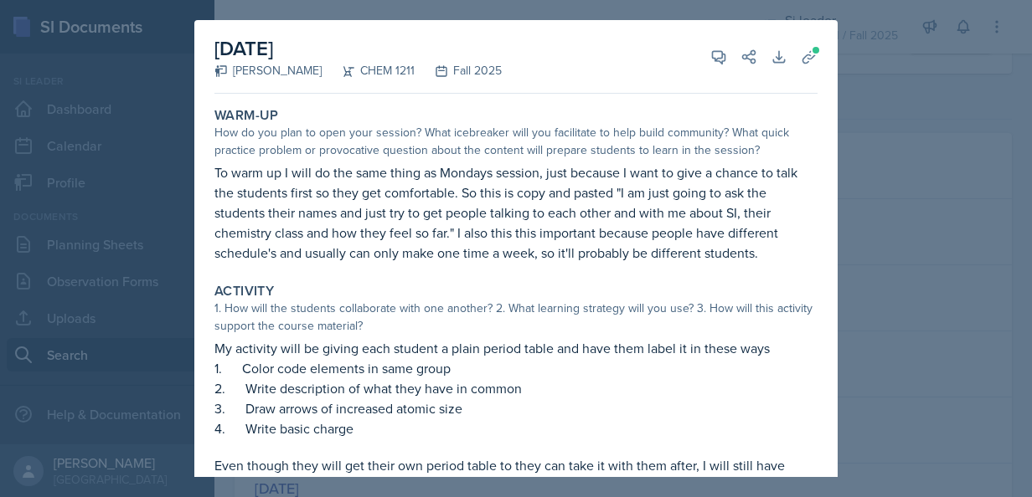
click at [688, 218] on p "To warm up I will do the same thing as Mondays session, just because I want to …" at bounding box center [515, 212] width 603 height 100
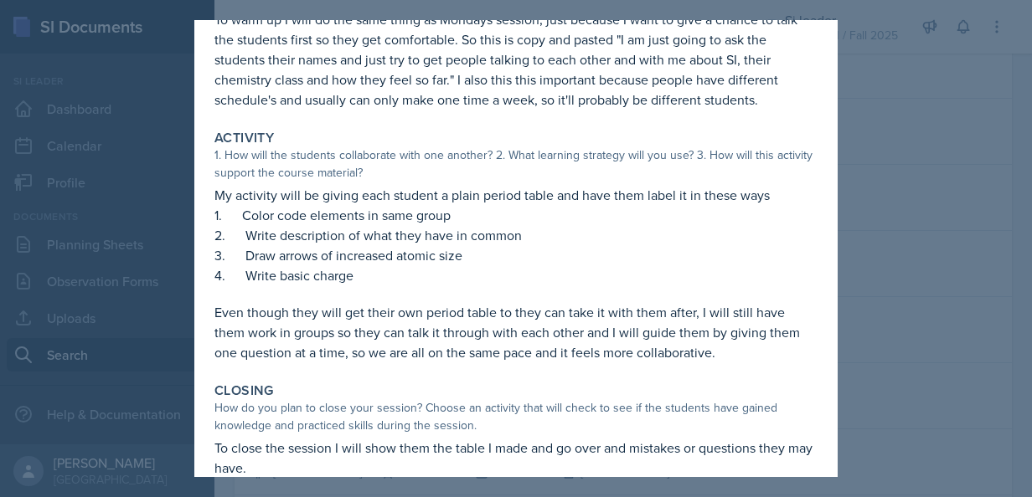
scroll to position [0, 0]
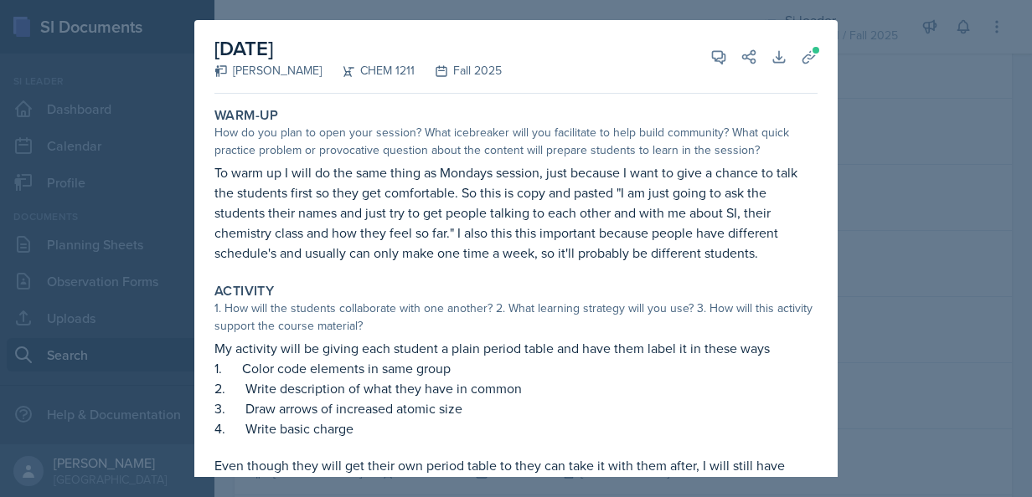
click at [907, 158] on div at bounding box center [516, 248] width 1032 height 497
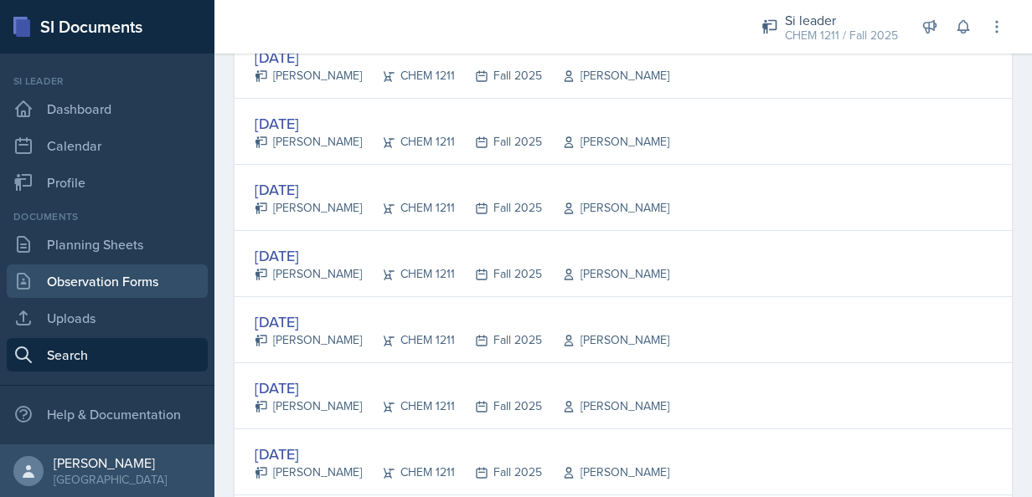
click at [55, 265] on link "Observation Forms" at bounding box center [107, 281] width 201 height 33
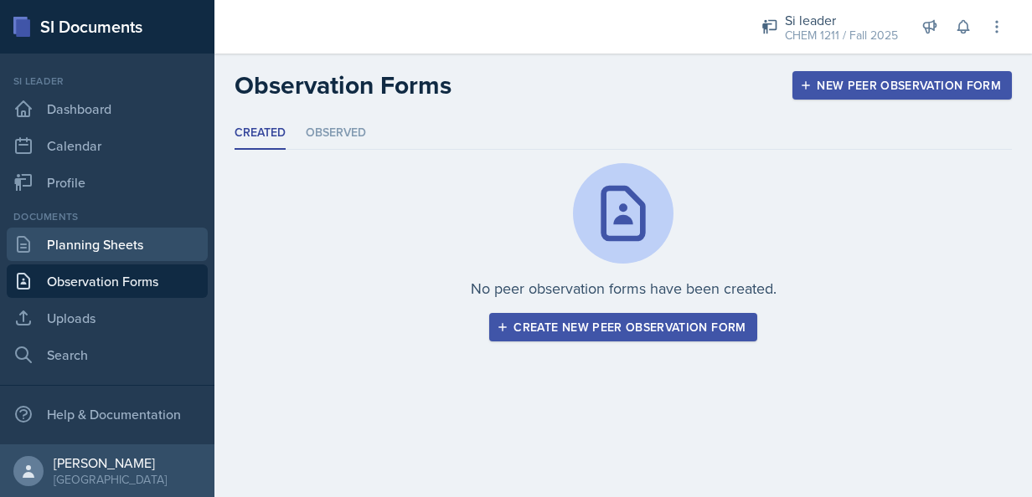
click at [80, 241] on link "Planning Sheets" at bounding box center [107, 244] width 201 height 33
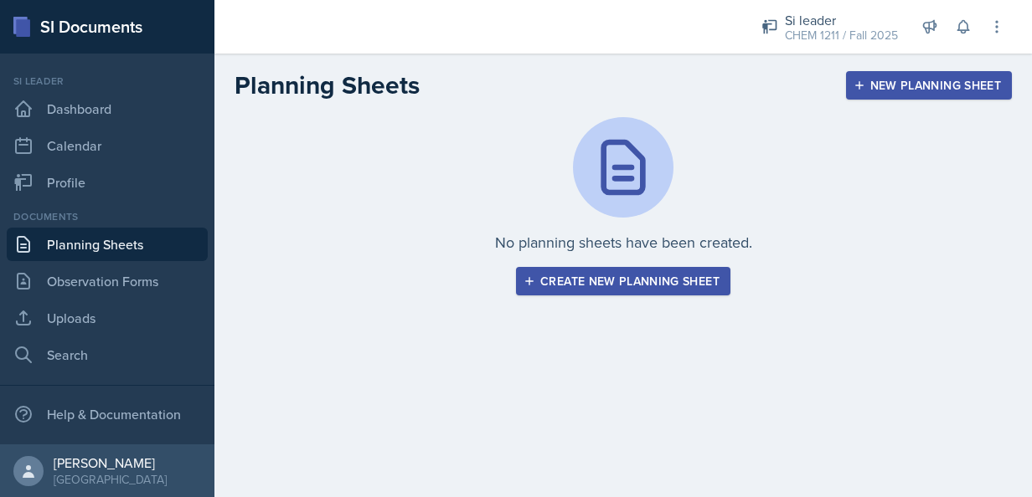
click at [867, 90] on div "New Planning Sheet" at bounding box center [929, 85] width 144 height 13
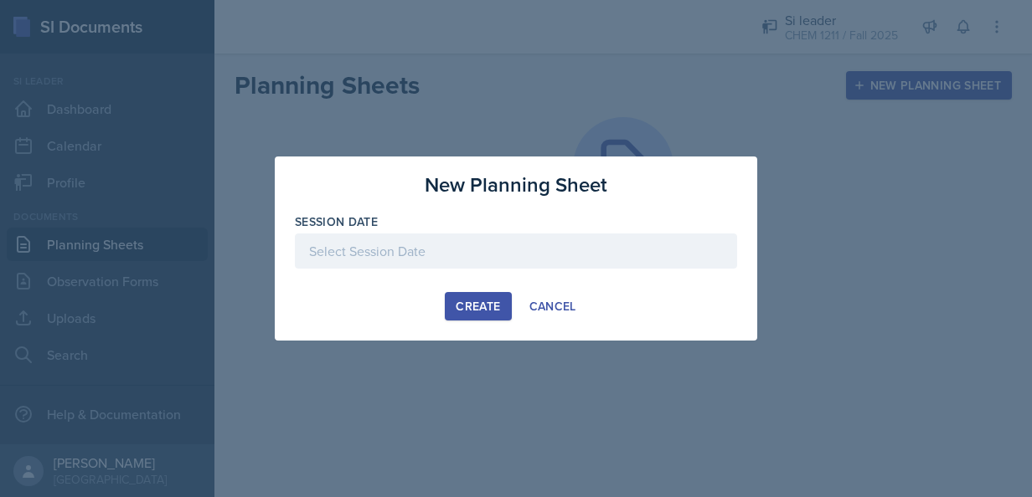
click at [429, 255] on div at bounding box center [516, 251] width 442 height 35
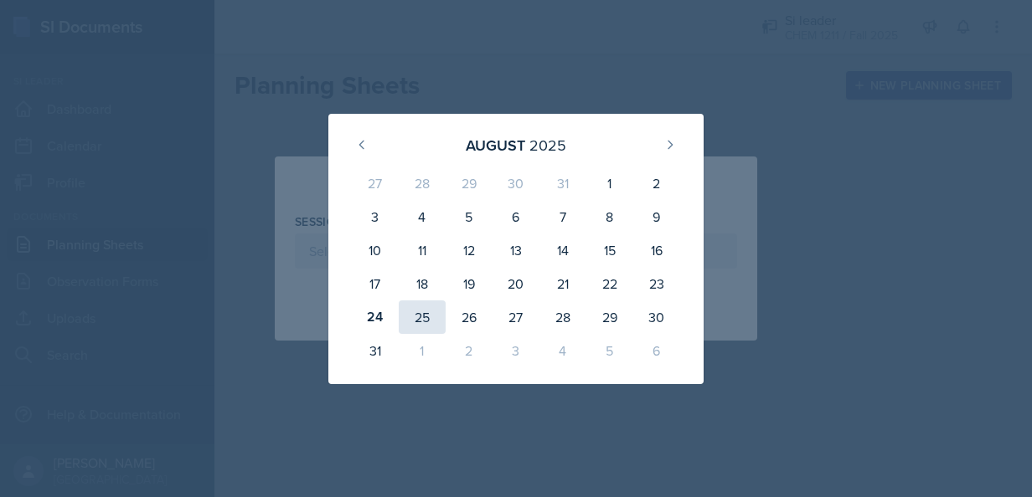
click at [411, 319] on div "25" at bounding box center [422, 317] width 47 height 33
type input "[DATE]"
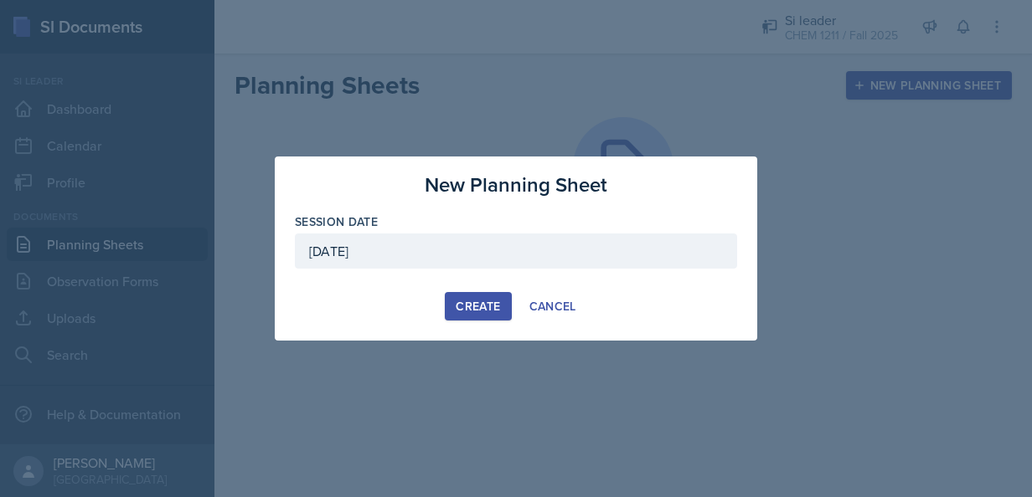
click at [472, 306] on div "Create" at bounding box center [478, 306] width 44 height 13
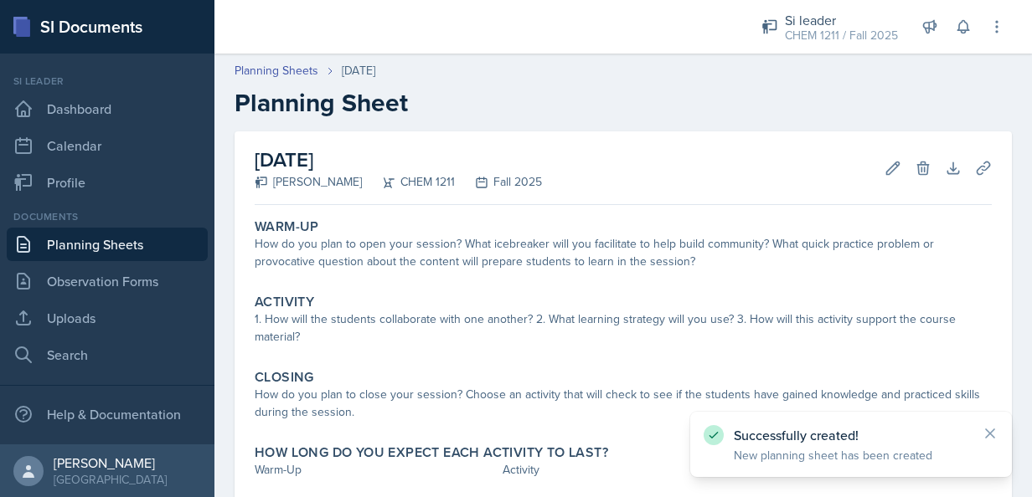
scroll to position [100, 0]
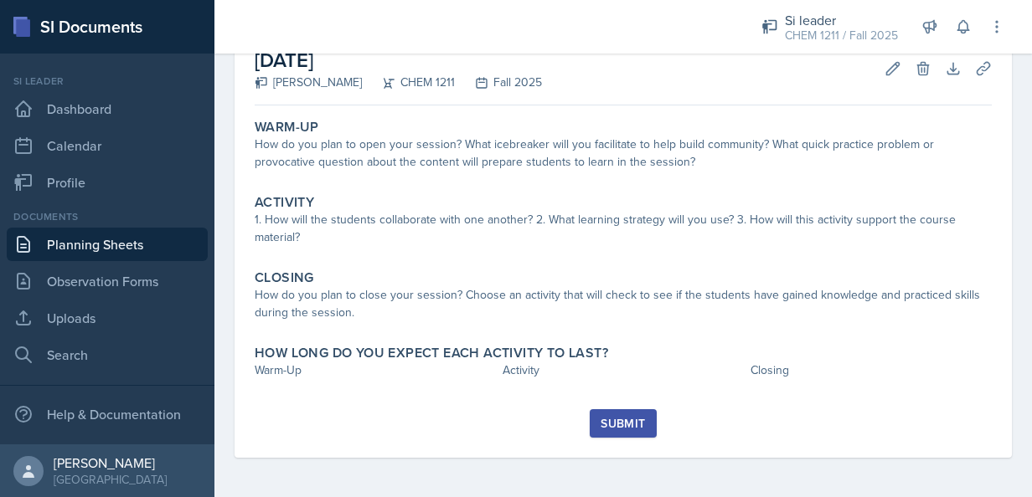
click at [285, 392] on div "Warm-Up How do you plan to open your session? What icebreaker will you facilita…" at bounding box center [623, 260] width 737 height 297
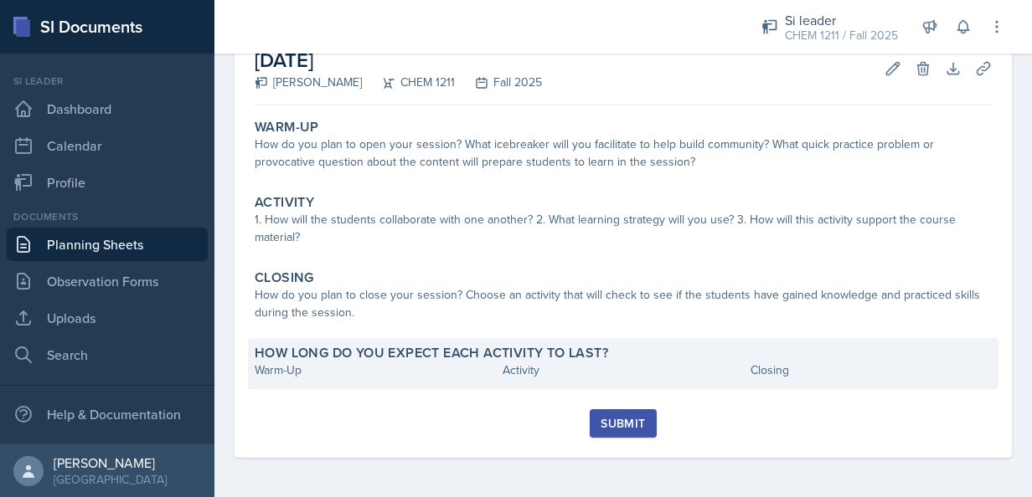
click at [274, 370] on div "Warm-Up" at bounding box center [375, 371] width 241 height 18
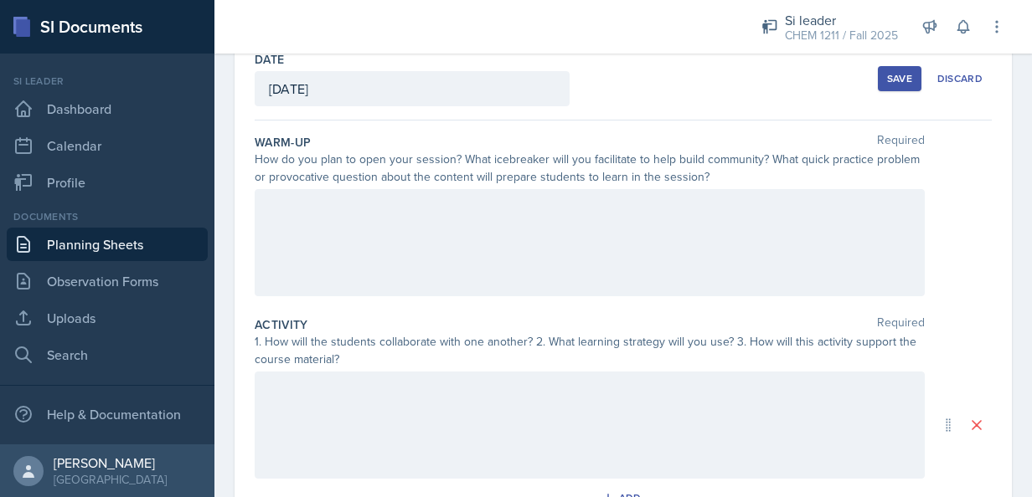
scroll to position [447, 0]
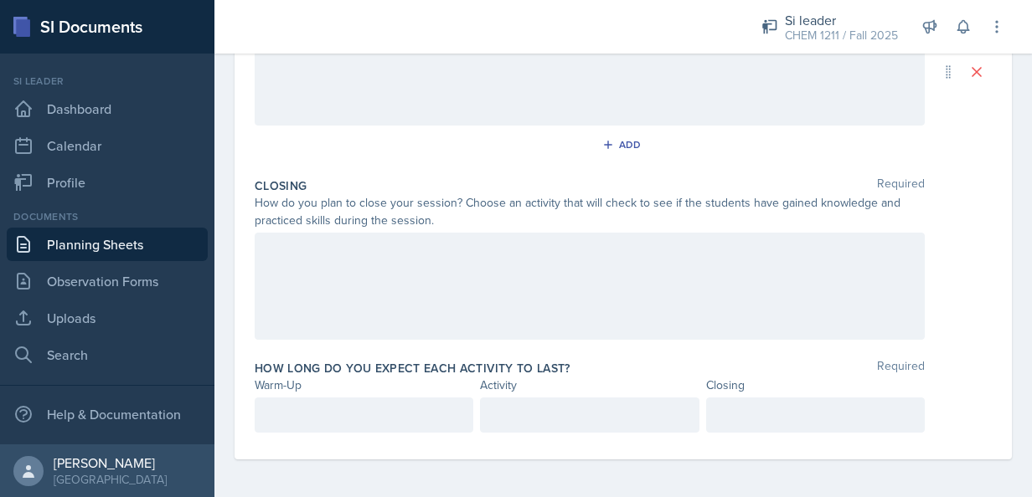
click at [350, 428] on div at bounding box center [364, 415] width 219 height 35
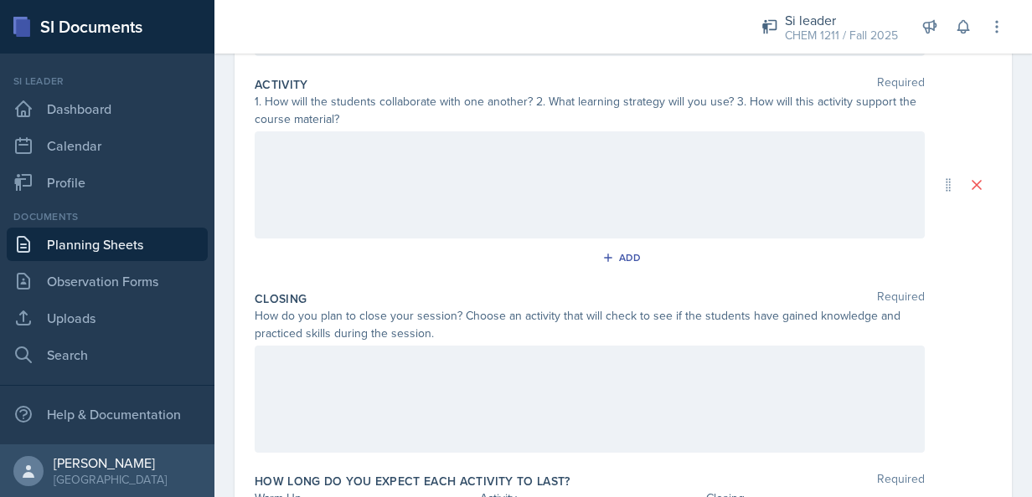
scroll to position [266, 0]
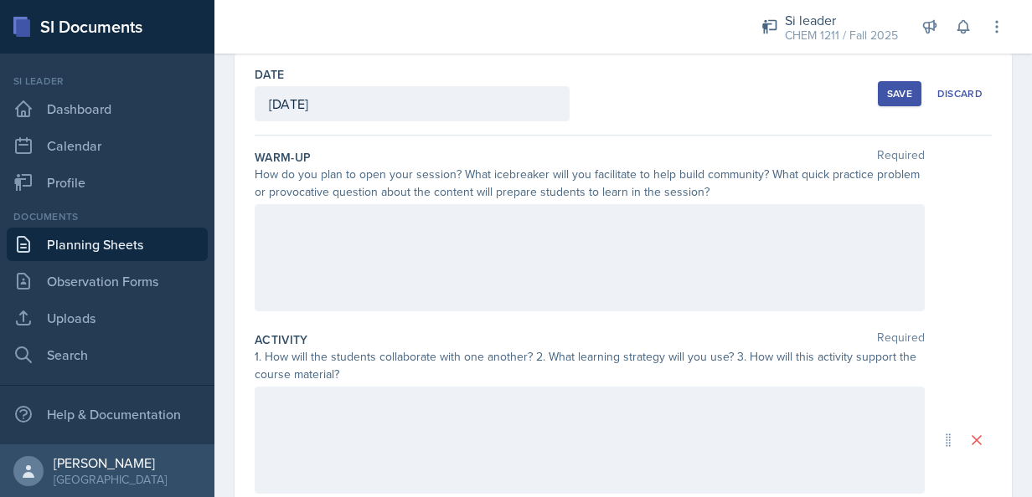
click at [706, 246] on div at bounding box center [590, 257] width 670 height 107
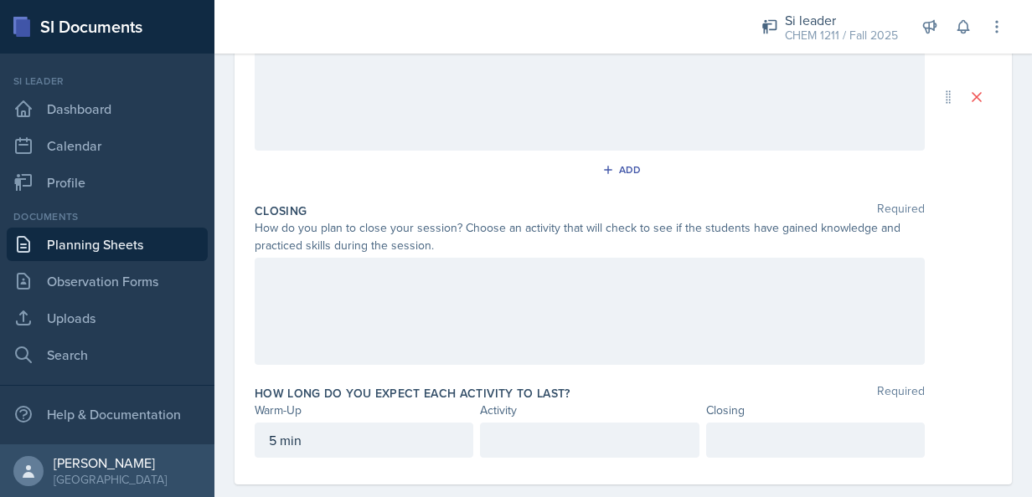
scroll to position [447, 0]
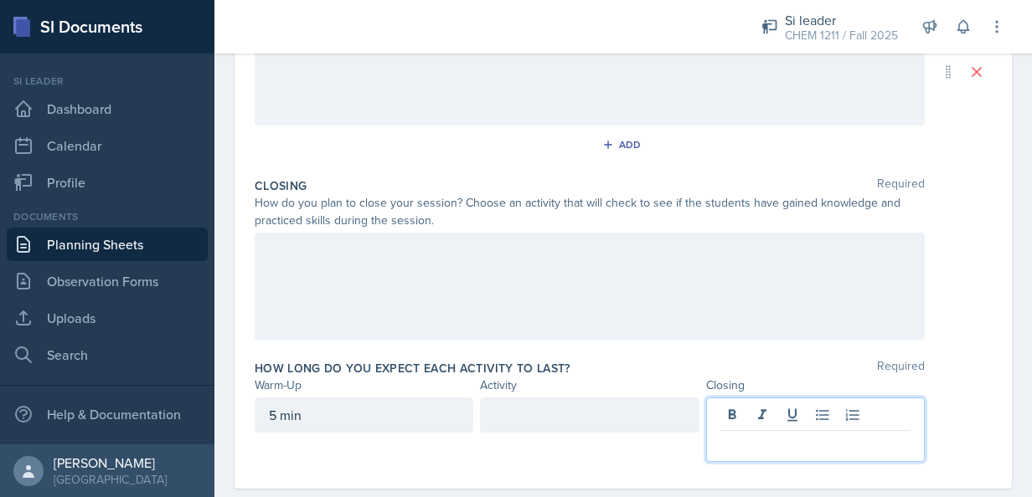
click at [752, 435] on p at bounding box center [815, 445] width 190 height 20
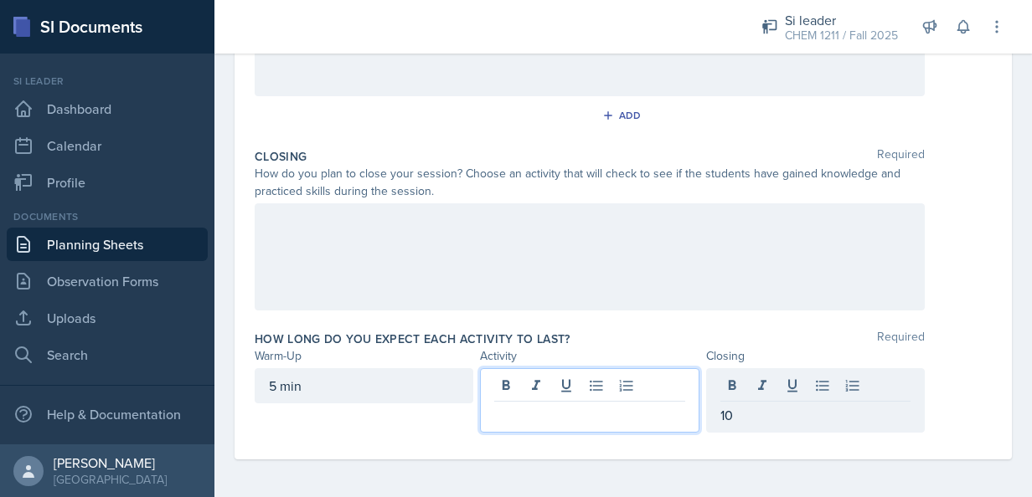
click at [581, 389] on div at bounding box center [589, 400] width 219 height 64
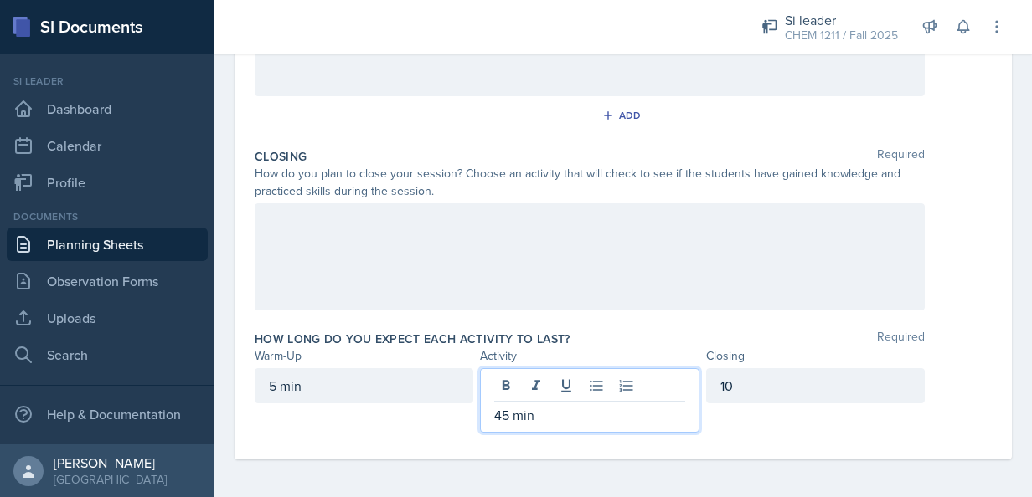
click at [781, 368] on div "10" at bounding box center [815, 385] width 219 height 35
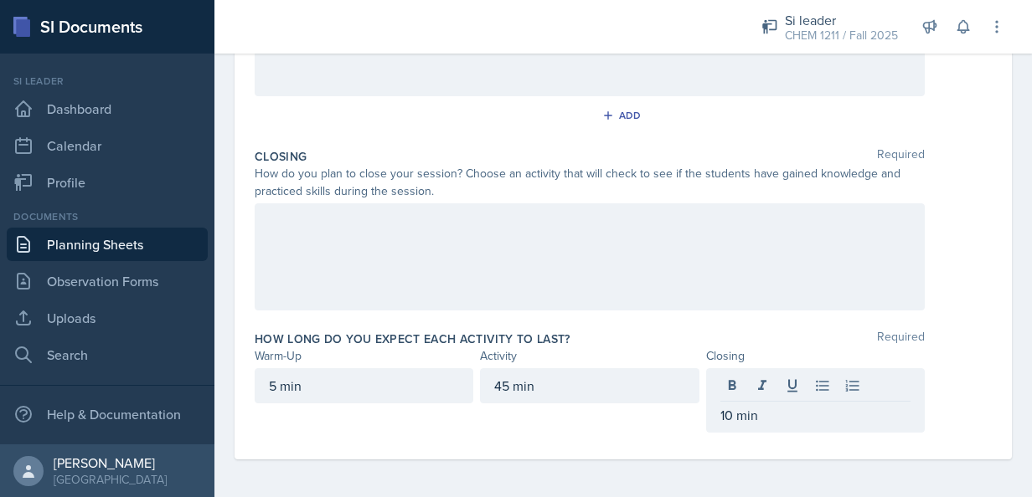
click at [636, 276] on div at bounding box center [590, 257] width 670 height 107
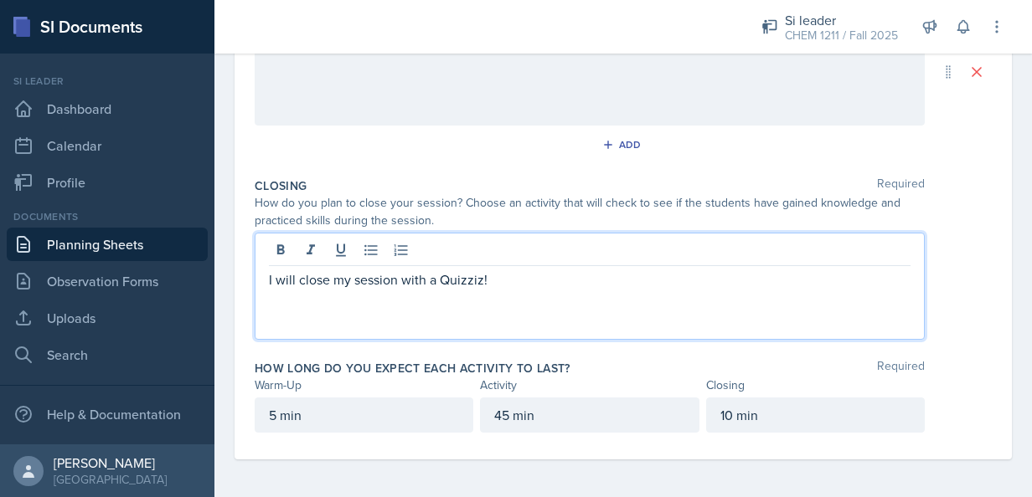
click at [500, 276] on p "I will close my session with a Quizziz!" at bounding box center [590, 280] width 642 height 20
click at [508, 282] on p "I will close my session with [PERSON_NAME]!" at bounding box center [590, 280] width 642 height 20
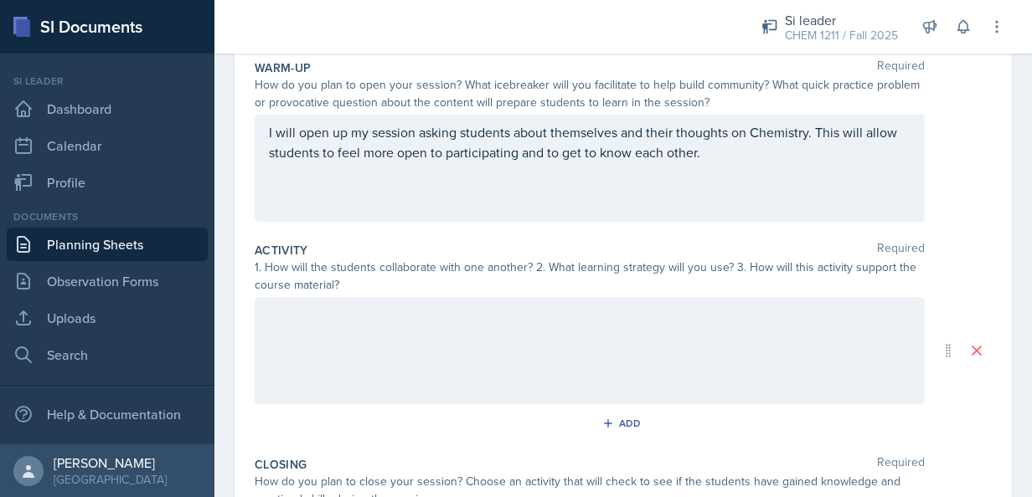
scroll to position [162, 0]
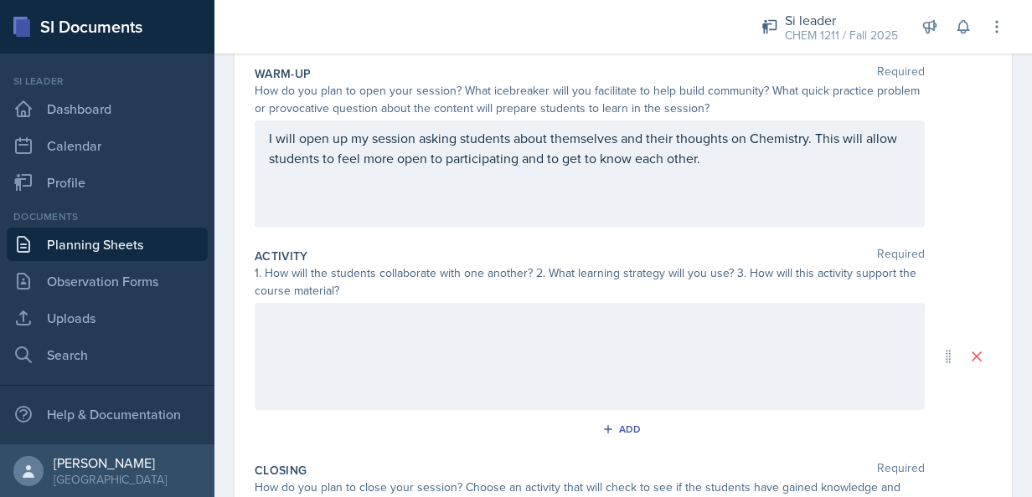
click at [537, 376] on div at bounding box center [590, 356] width 670 height 107
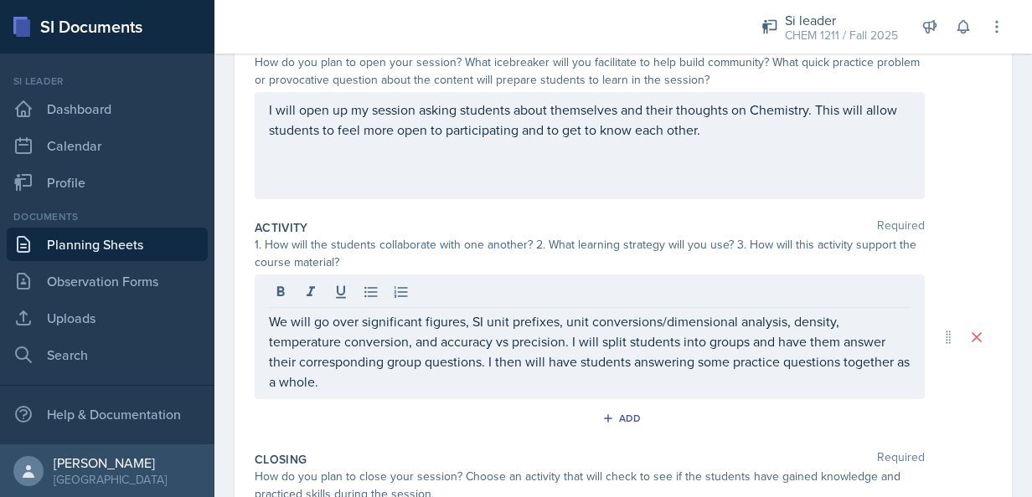
scroll to position [0, 0]
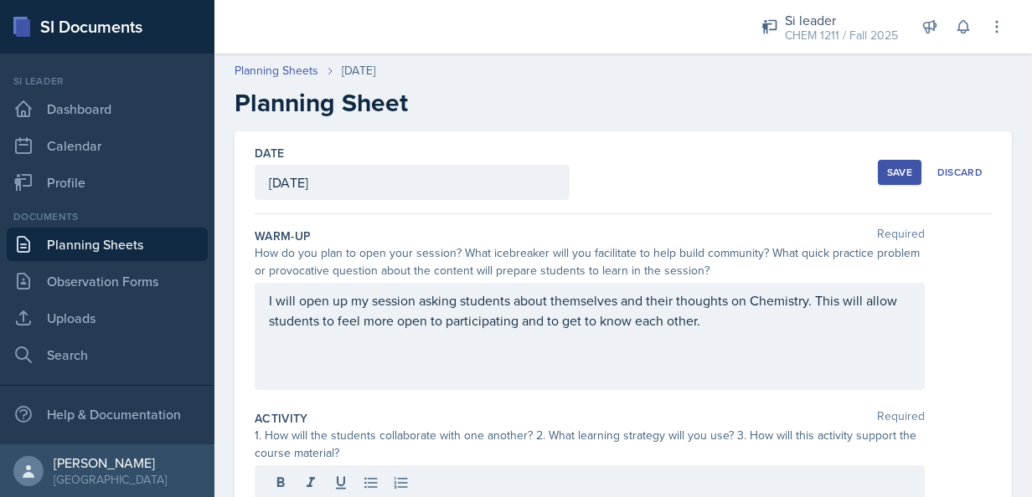
click at [878, 173] on button "Save" at bounding box center [900, 172] width 44 height 25
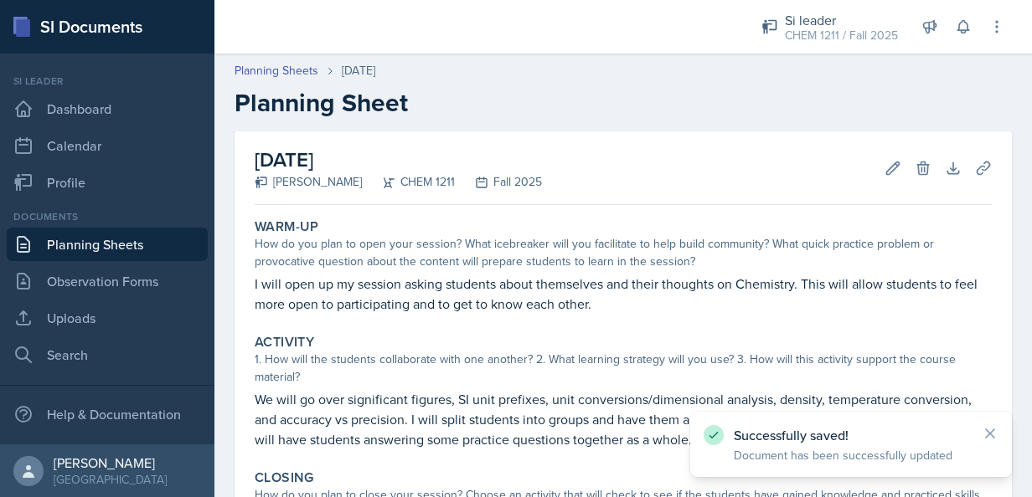
click at [138, 236] on link "Planning Sheets" at bounding box center [107, 244] width 201 height 33
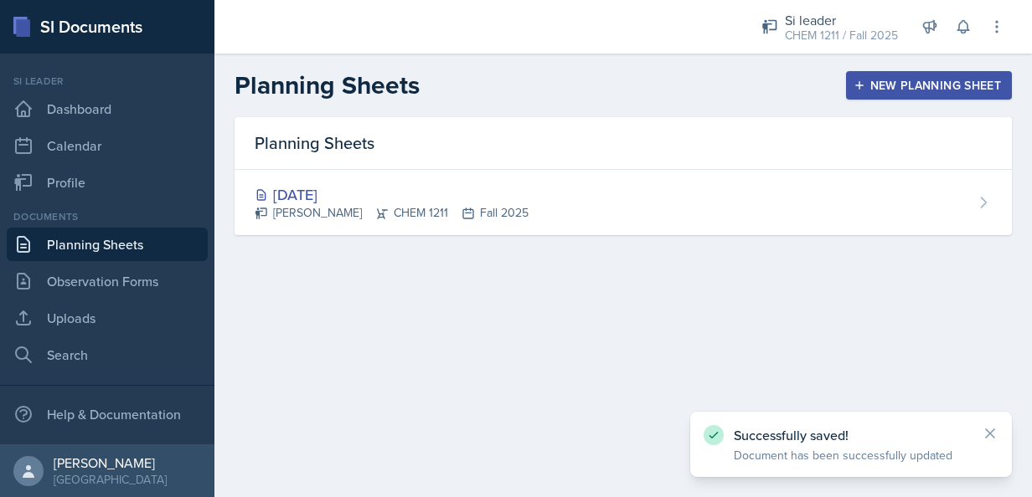
click at [901, 79] on div "New Planning Sheet" at bounding box center [929, 85] width 144 height 13
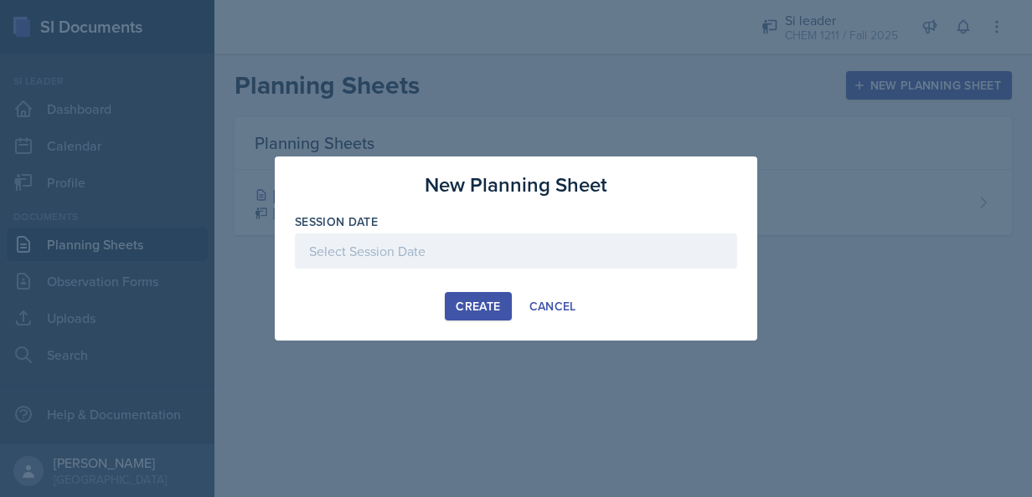
click at [495, 247] on div at bounding box center [516, 251] width 442 height 35
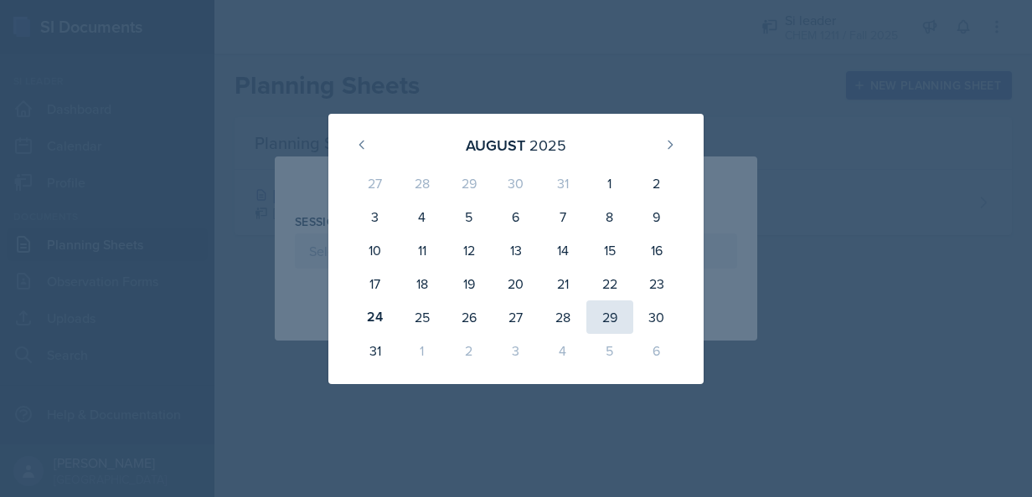
click at [621, 315] on div "29" at bounding box center [609, 317] width 47 height 33
type input "[DATE]"
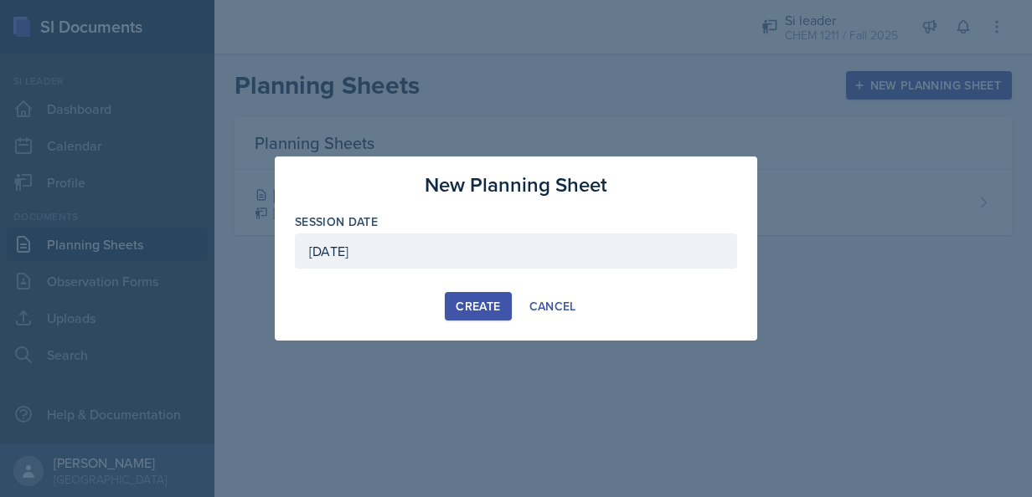
click at [480, 305] on div "Create" at bounding box center [478, 306] width 44 height 13
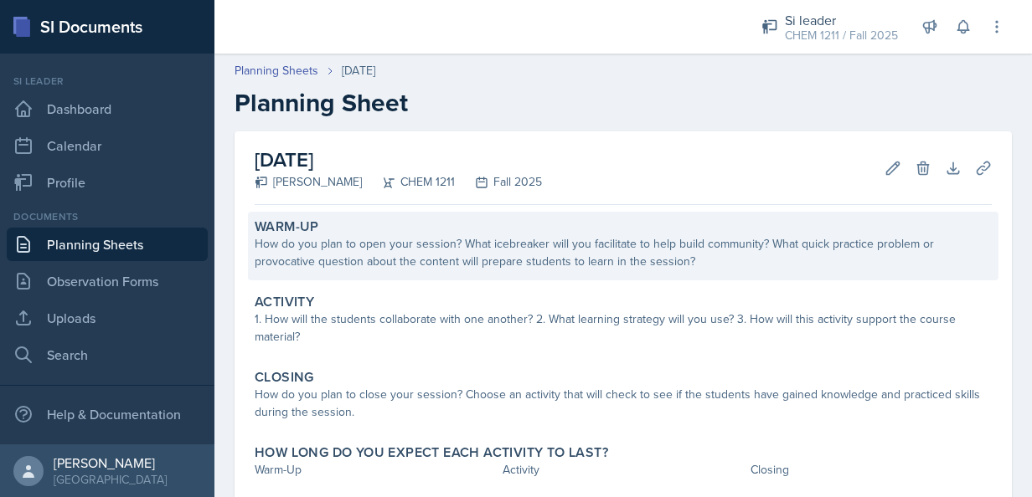
click at [472, 267] on div "How do you plan to open your session? What icebreaker will you facilitate to he…" at bounding box center [623, 252] width 737 height 35
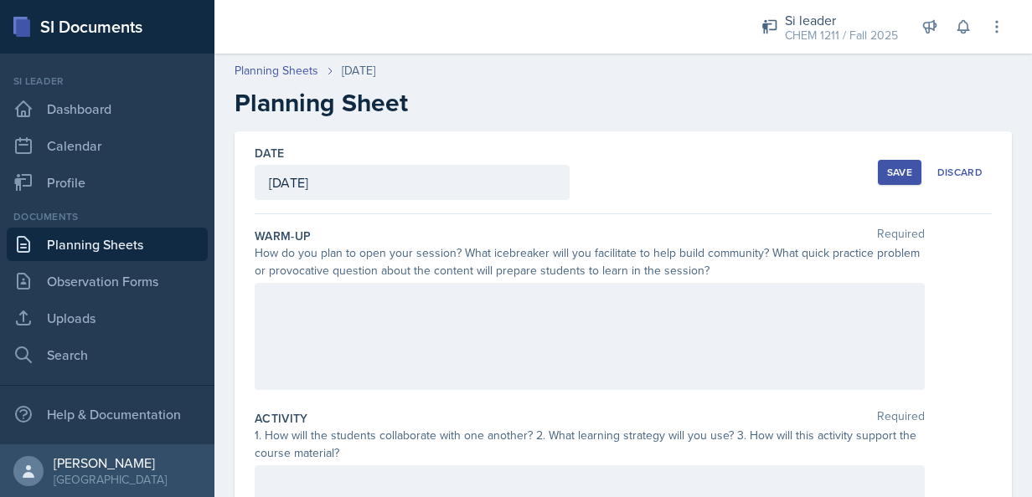
click at [395, 323] on div at bounding box center [590, 336] width 670 height 107
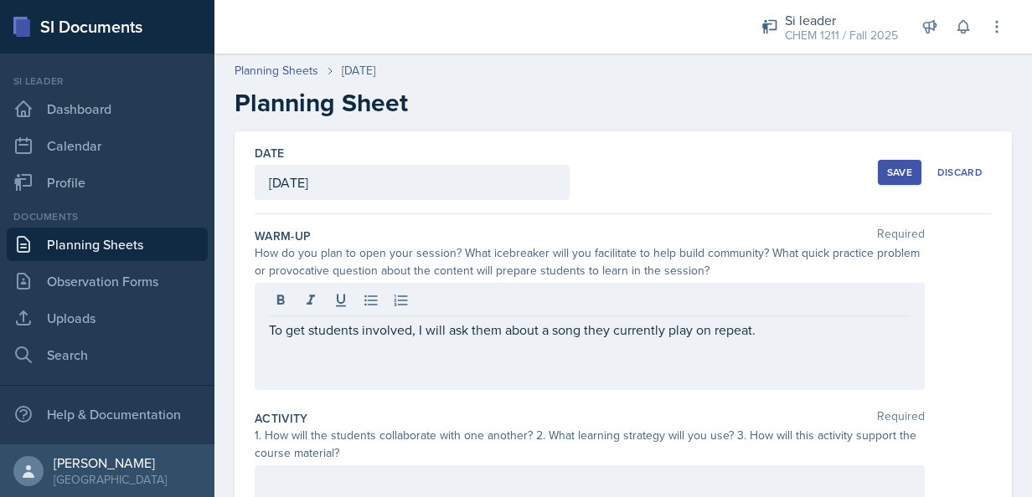
scroll to position [447, 0]
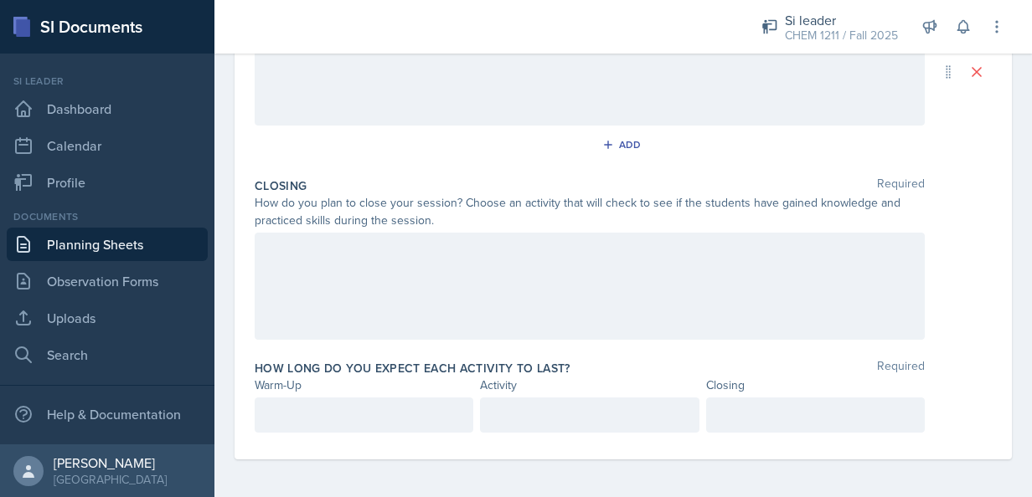
click at [351, 394] on div "How long do you expect each activity to last? Required Warm-Up Activity Closing" at bounding box center [623, 399] width 737 height 93
click at [336, 430] on div "How long do you expect each activity to last? Required Warm-Up Activity Closing" at bounding box center [623, 399] width 737 height 93
click at [332, 405] on div at bounding box center [364, 415] width 219 height 35
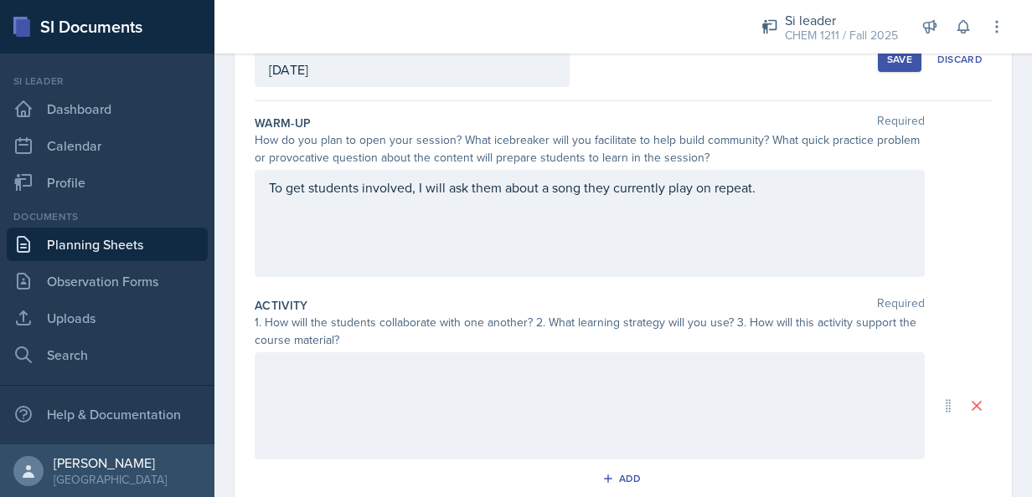
click at [822, 209] on div "To get students involved, I will ask them about a song they currently play on r…" at bounding box center [590, 223] width 670 height 107
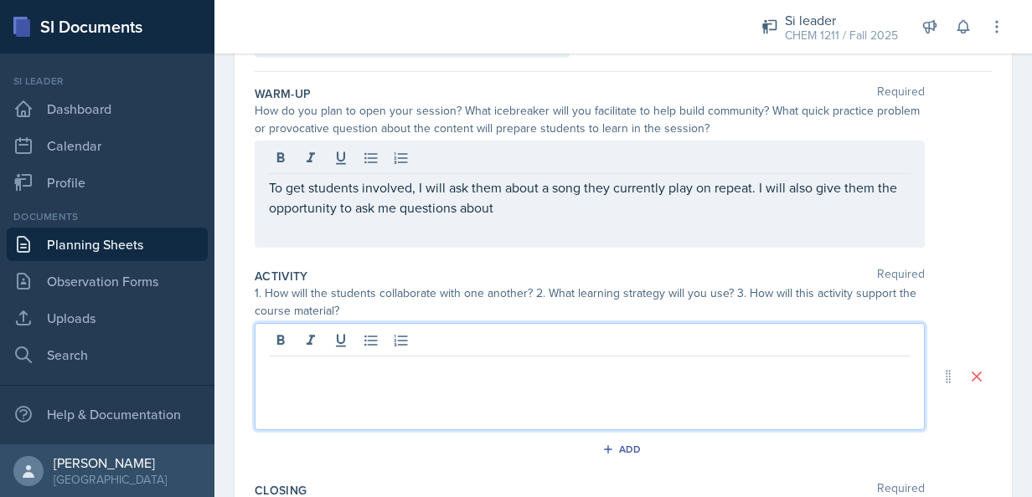
click at [596, 221] on div "To get students involved, I will ask them about a song they currently play on r…" at bounding box center [590, 194] width 670 height 107
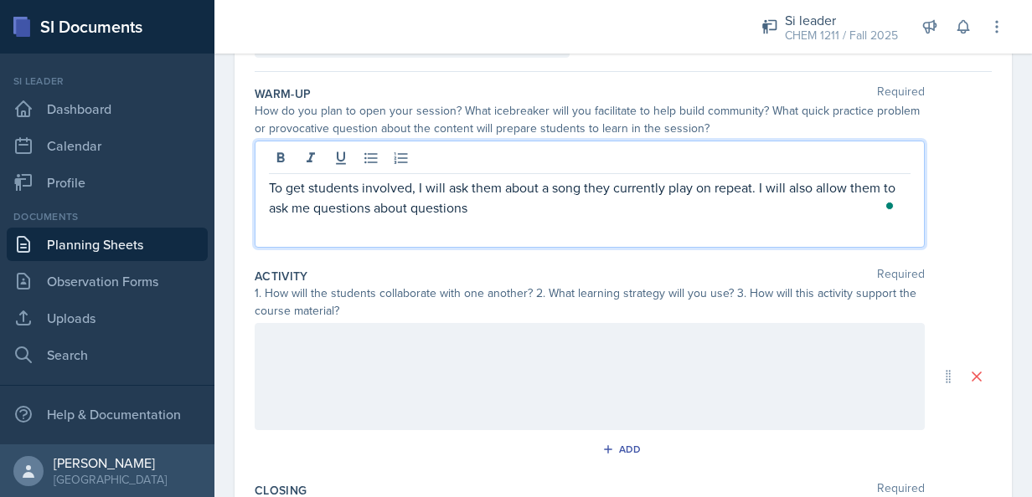
click at [488, 203] on p "To get students involved, I will ask them about a song they currently play on r…" at bounding box center [590, 198] width 642 height 40
click at [559, 384] on div at bounding box center [590, 376] width 670 height 107
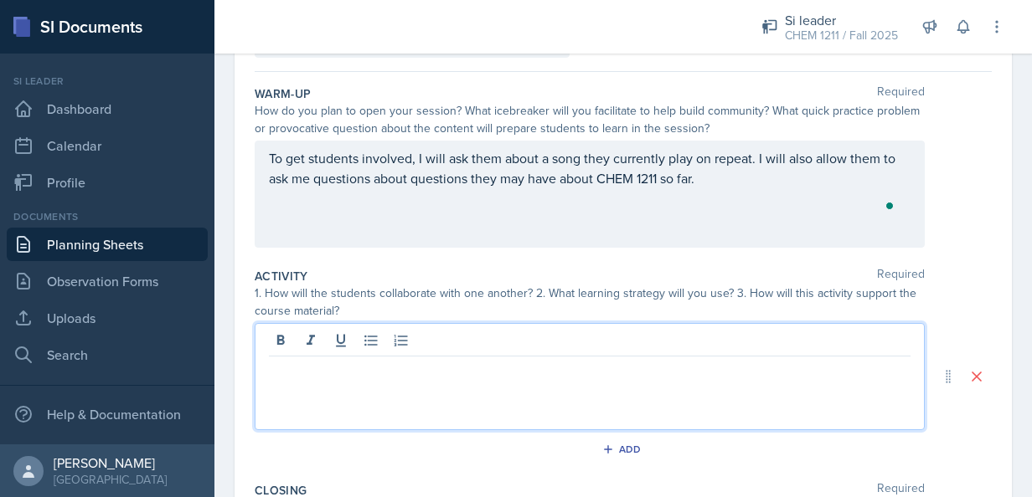
scroll to position [171, 0]
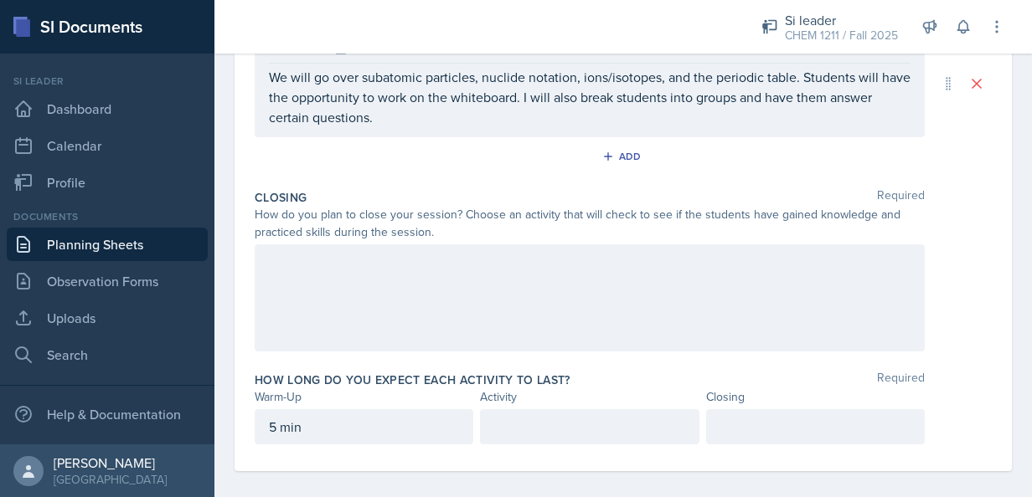
click at [409, 299] on div at bounding box center [590, 298] width 670 height 107
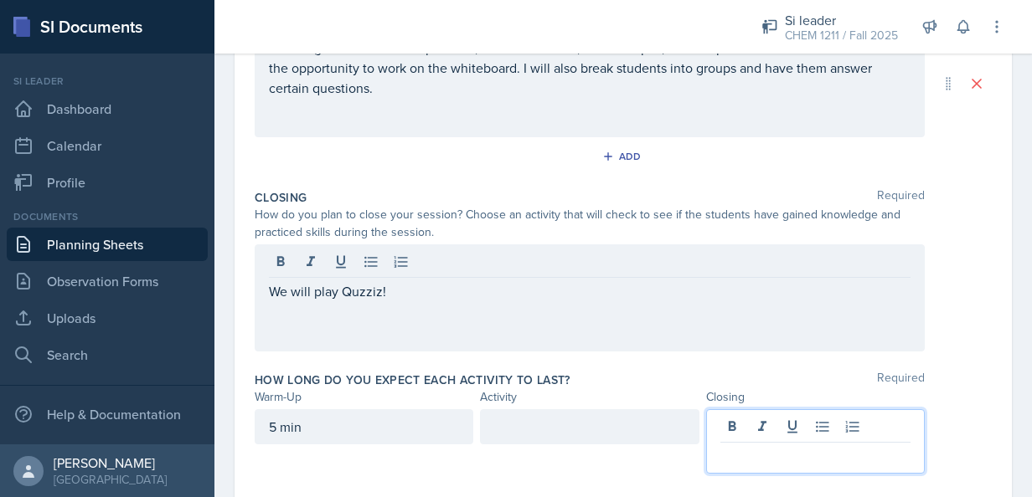
click at [760, 415] on div at bounding box center [815, 442] width 219 height 64
click at [636, 262] on div "We will play Quzziz!" at bounding box center [590, 298] width 670 height 107
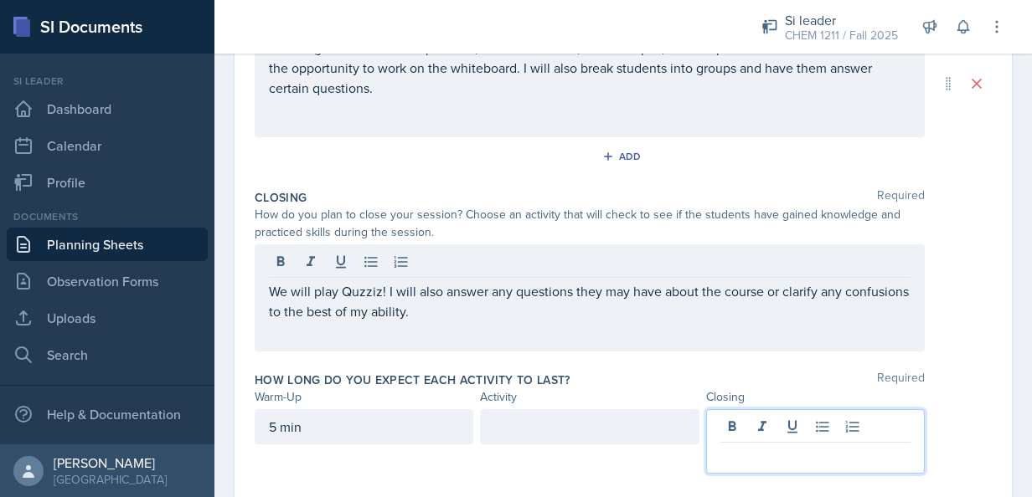
click at [792, 426] on div at bounding box center [815, 442] width 219 height 64
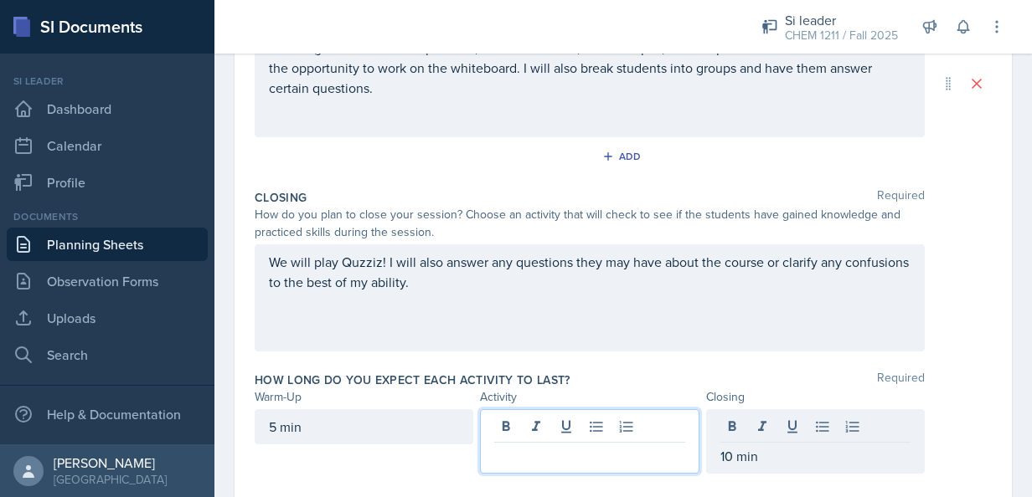
click at [600, 420] on div at bounding box center [589, 442] width 219 height 64
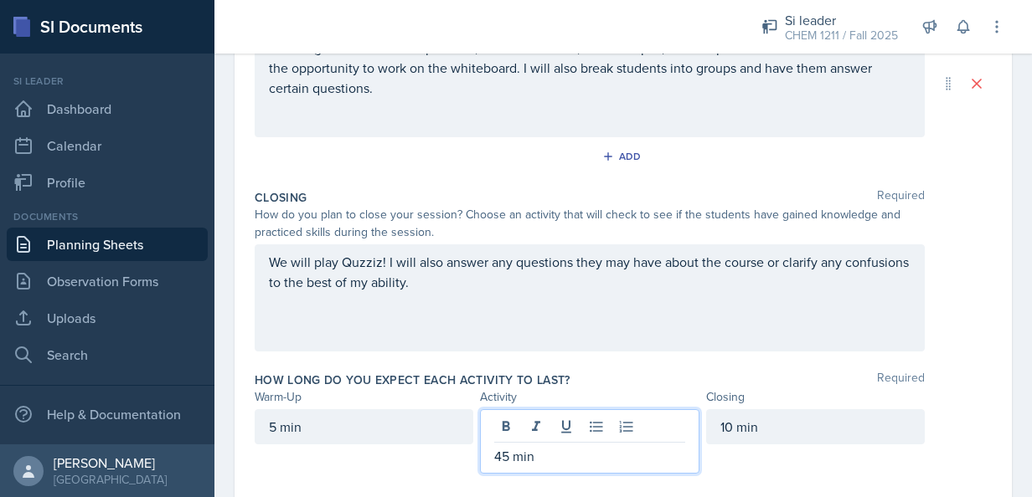
click at [972, 424] on div "5 min 45 min 10 min" at bounding box center [623, 442] width 737 height 64
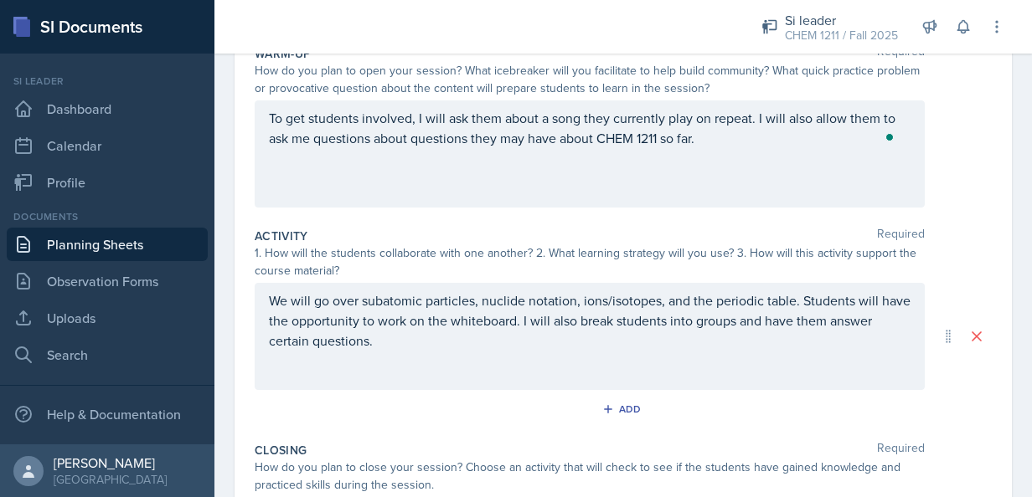
scroll to position [0, 0]
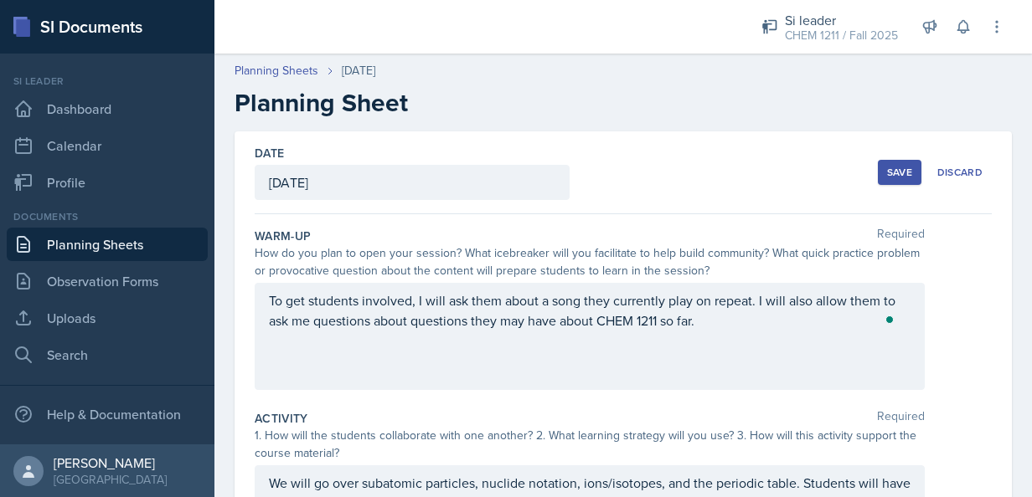
click at [878, 179] on button "Save" at bounding box center [900, 172] width 44 height 25
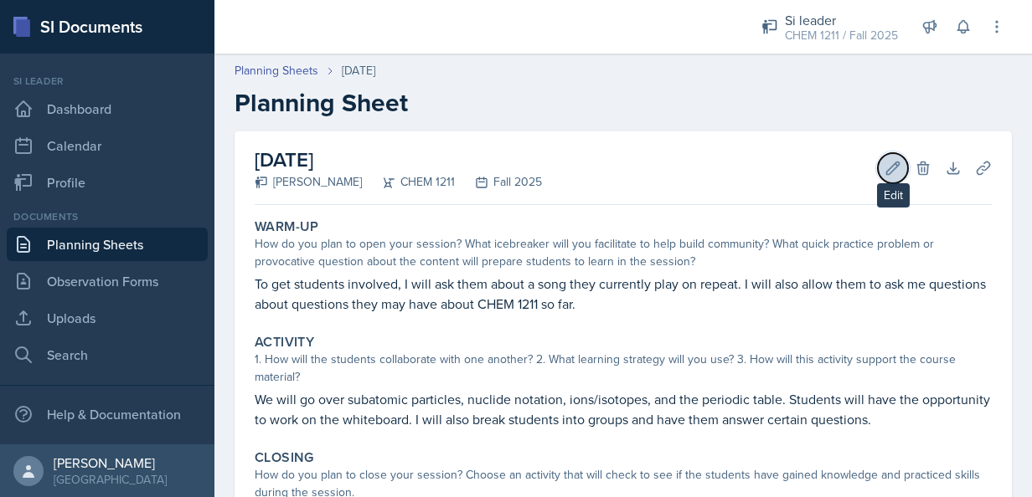
click at [884, 164] on icon at bounding box center [892, 168] width 17 height 17
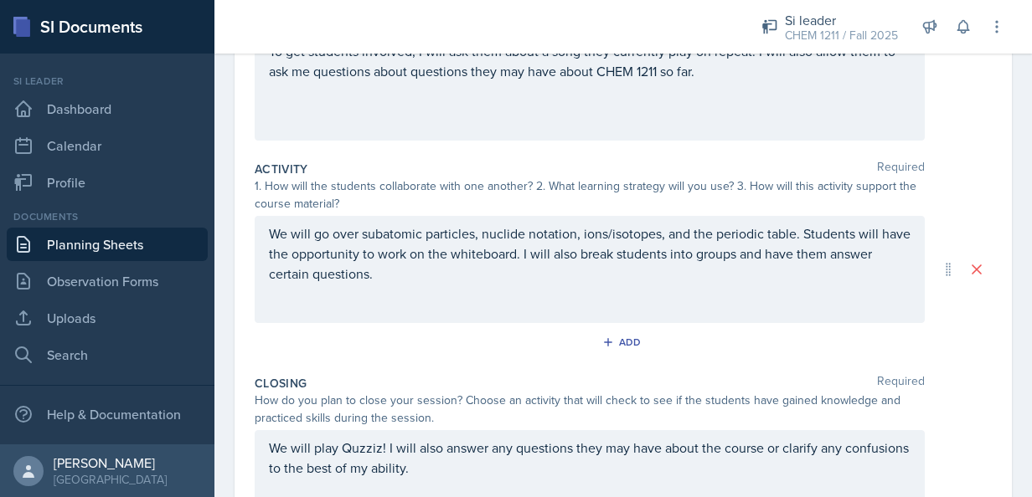
scroll to position [261, 0]
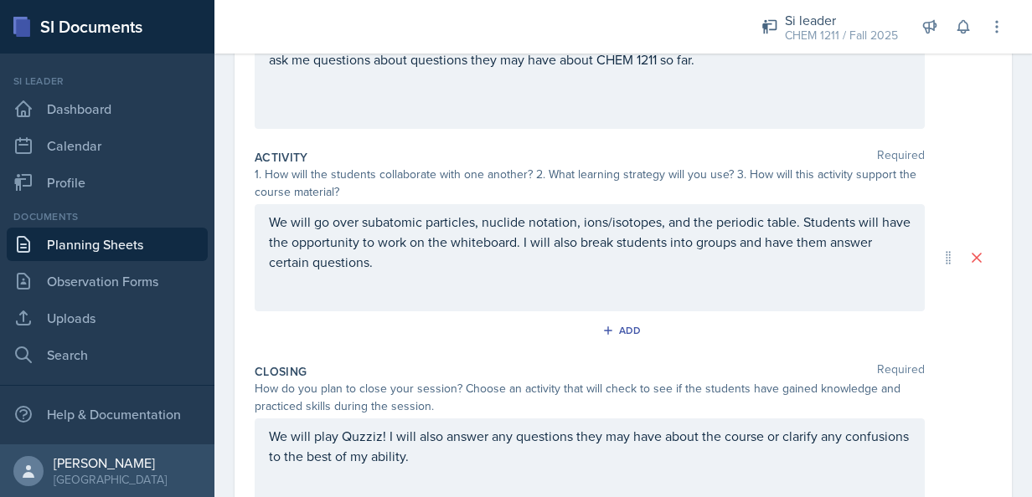
click at [561, 276] on div "We will go over subatomic particles, nuclide notation, ions/isotopes, and the p…" at bounding box center [590, 257] width 670 height 107
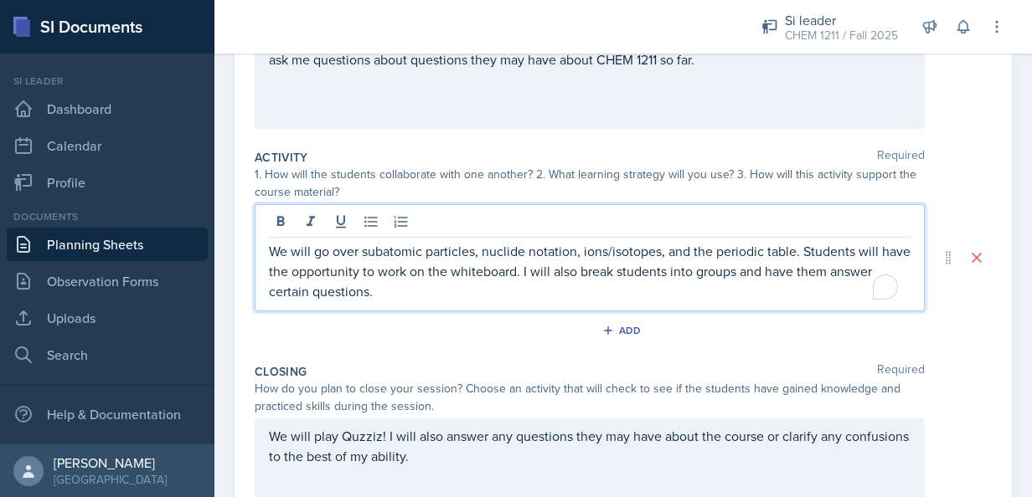
scroll to position [291, 0]
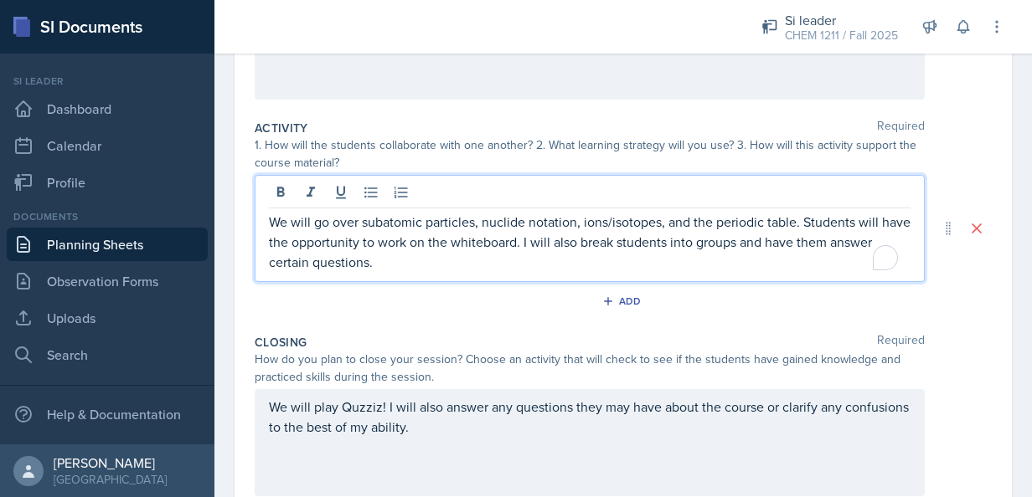
click at [521, 276] on div "We will go over subatomic particles, nuclide notation, ions/isotopes, and the p…" at bounding box center [590, 228] width 670 height 107
click at [481, 268] on p "We will go over subatomic particles, nuclide notation, ions/isotopes, and the p…" at bounding box center [590, 242] width 642 height 60
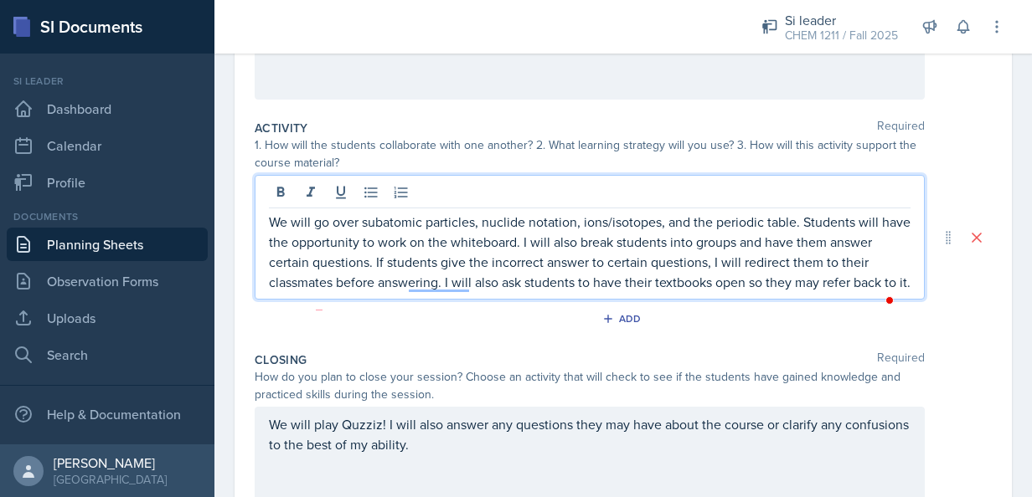
click at [522, 292] on p "We will go over subatomic particles, nuclide notation, ions/isotopes, and the p…" at bounding box center [590, 252] width 642 height 80
click at [748, 280] on p "We will go over subatomic particles, nuclide notation, ions/isotopes, and the p…" at bounding box center [590, 252] width 642 height 80
click at [432, 292] on p "We will go over subatomic particles, nuclide notation, ions/isotopes, and the p…" at bounding box center [590, 252] width 642 height 80
click at [472, 292] on p "We will go over subatomic particles, nuclide notation, ions/isotopes, and the p…" at bounding box center [590, 252] width 642 height 80
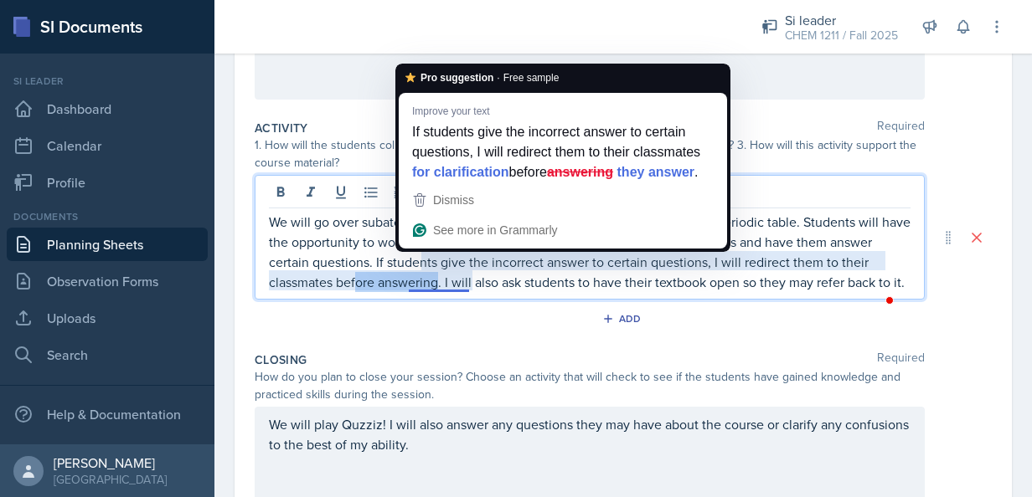
drag, startPoint x: 469, startPoint y: 285, endPoint x: 389, endPoint y: 289, distance: 80.5
click at [389, 289] on p "We will go over subatomic particles, nuclide notation, ions/isotopes, and the p…" at bounding box center [590, 252] width 642 height 80
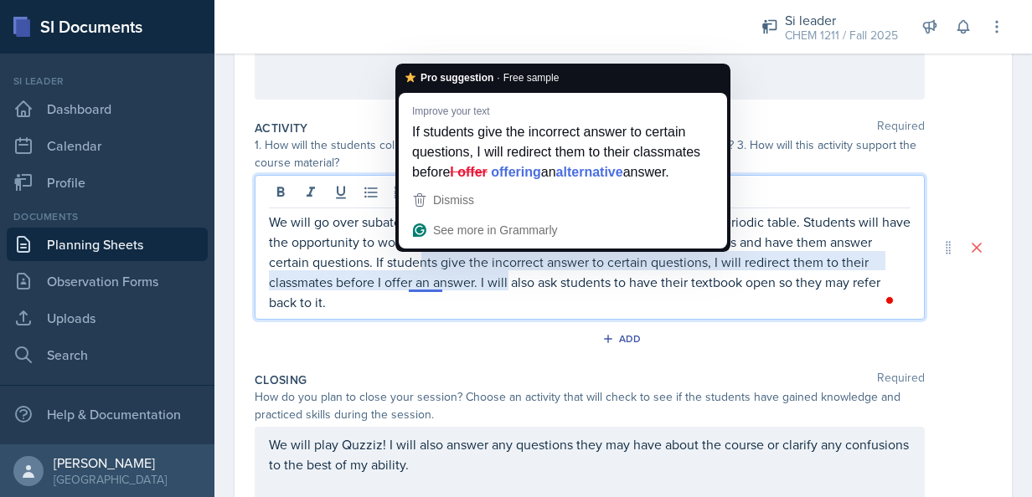
click at [435, 305] on p "We will go over subatomic particles, nuclide notation, ions/isotopes, and the p…" at bounding box center [590, 262] width 642 height 100
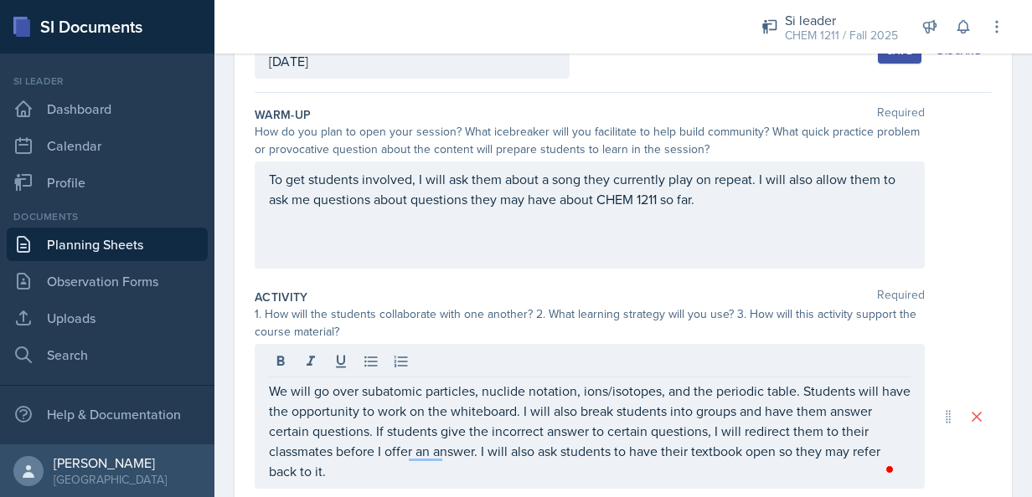
scroll to position [80, 0]
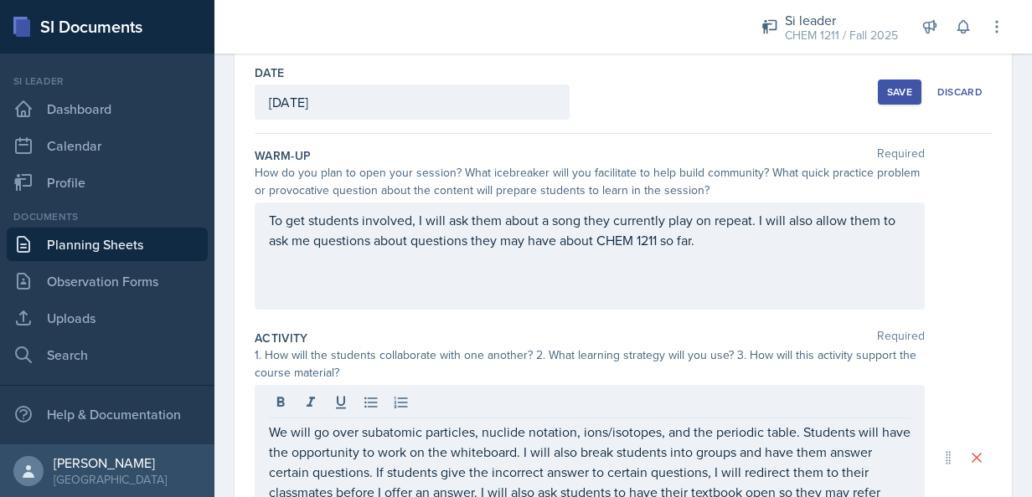
click at [878, 89] on button "Save" at bounding box center [900, 92] width 44 height 25
